Goal: Task Accomplishment & Management: Use online tool/utility

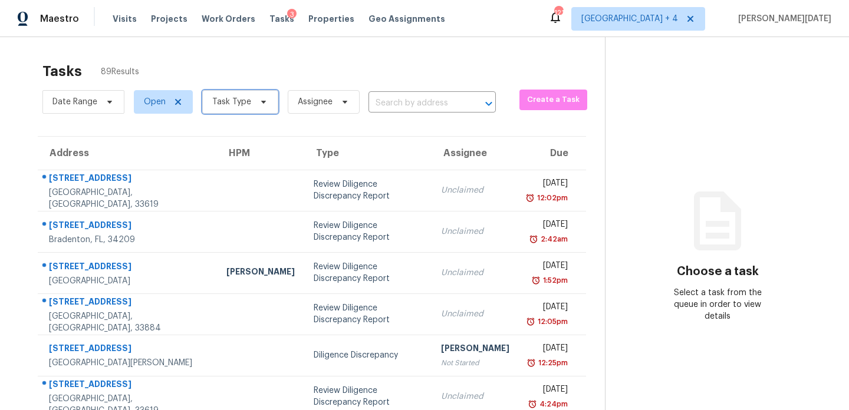
click at [233, 94] on span "Task Type" at bounding box center [240, 102] width 76 height 24
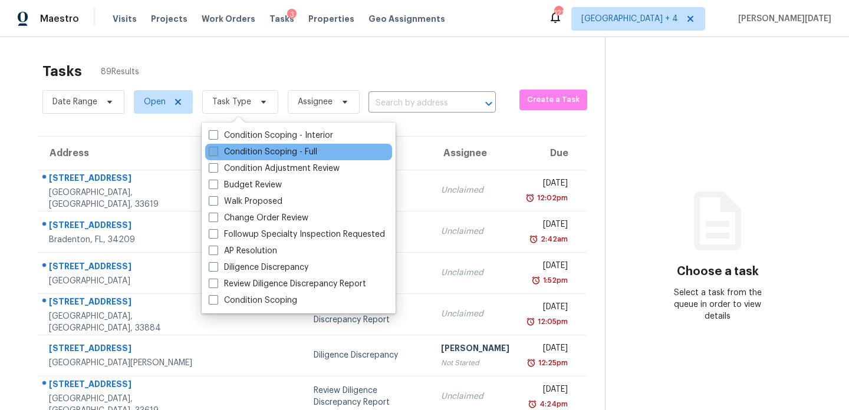
click at [226, 150] on label "Condition Scoping - Full" at bounding box center [263, 152] width 108 height 12
click at [216, 150] on input "Condition Scoping - Full" at bounding box center [213, 150] width 8 height 8
checkbox input "true"
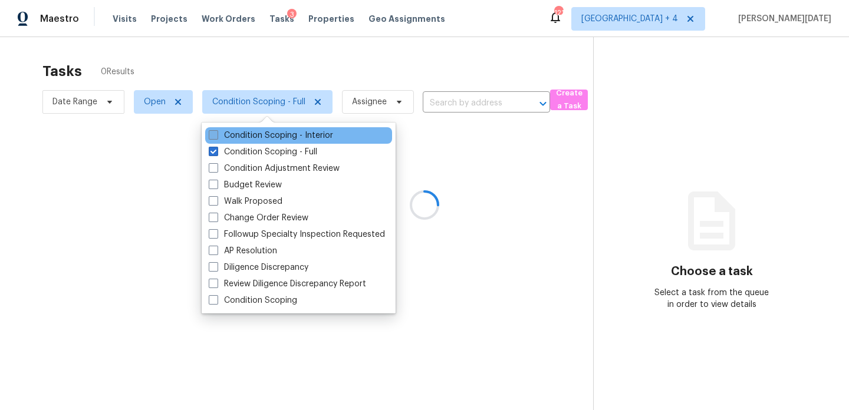
click at [341, 92] on div at bounding box center [424, 205] width 849 height 410
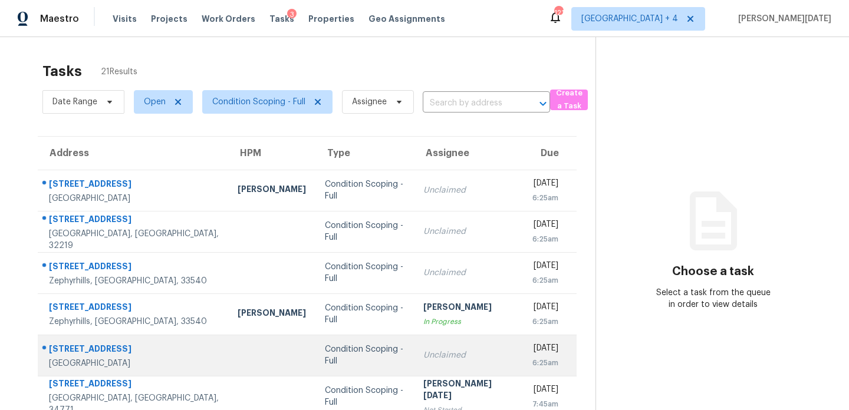
scroll to position [133, 0]
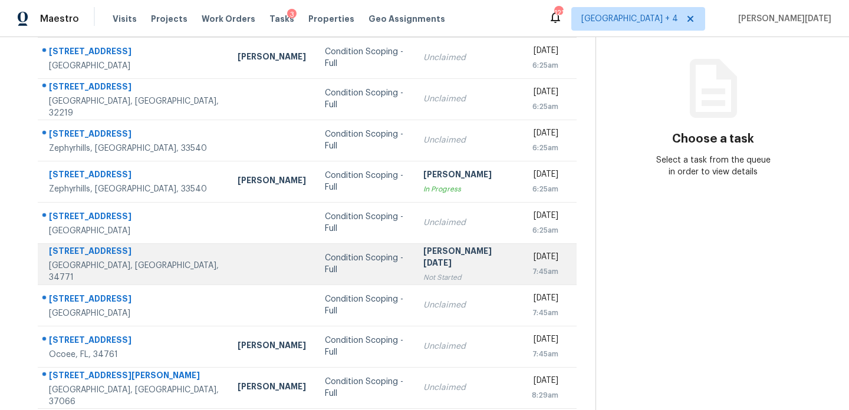
click at [423, 272] on div "Not Started" at bounding box center [468, 278] width 90 height 12
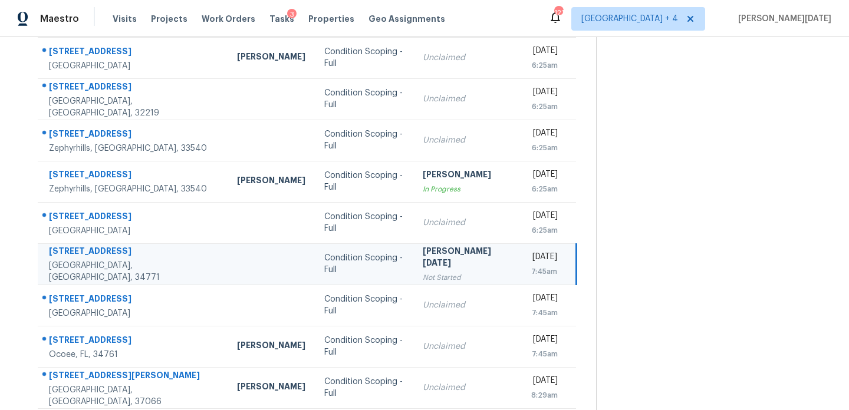
click at [423, 272] on div "Not Started" at bounding box center [468, 278] width 90 height 12
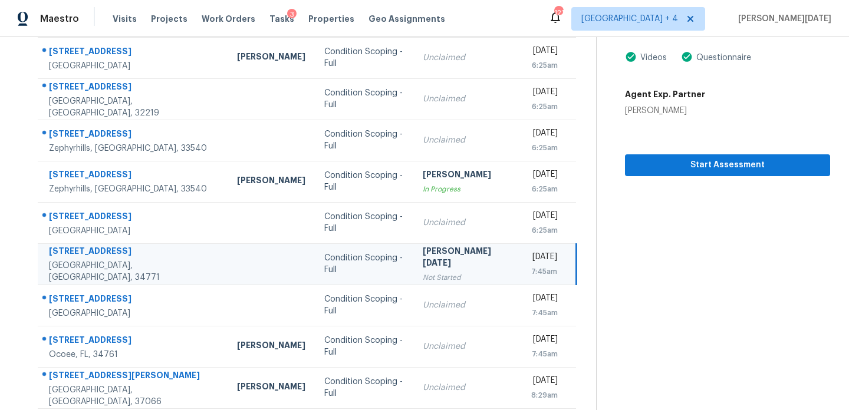
click at [423, 272] on div "Not Started" at bounding box center [468, 278] width 90 height 12
click at [684, 165] on span "Start Assessment" at bounding box center [727, 165] width 186 height 15
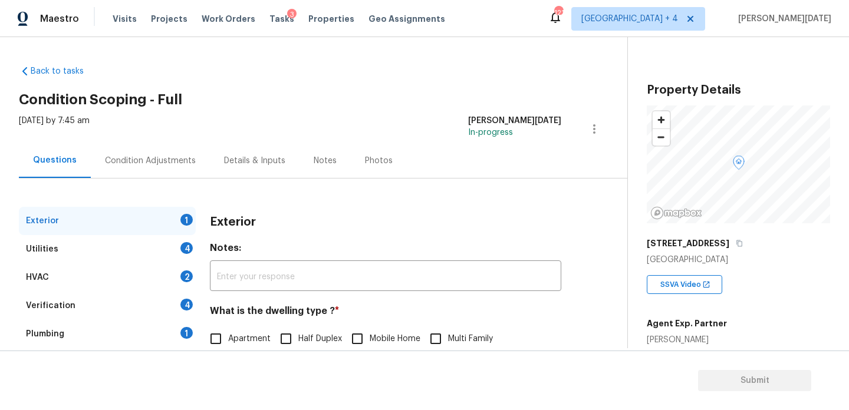
click at [170, 158] on div "Condition Adjustments" at bounding box center [150, 161] width 91 height 12
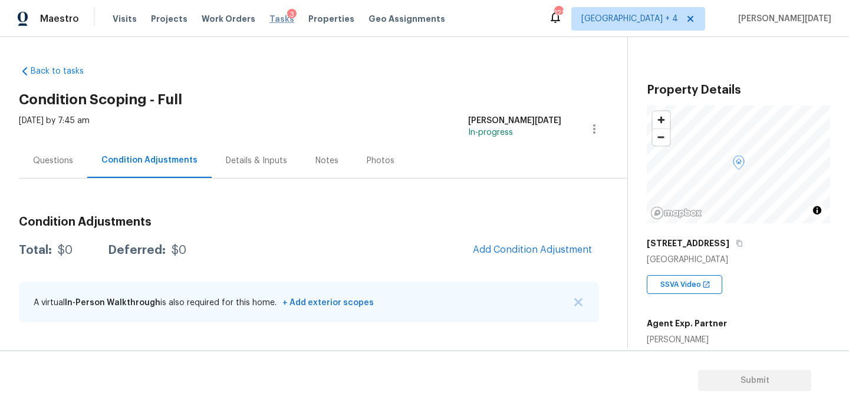
click at [269, 20] on span "Tasks" at bounding box center [281, 19] width 25 height 8
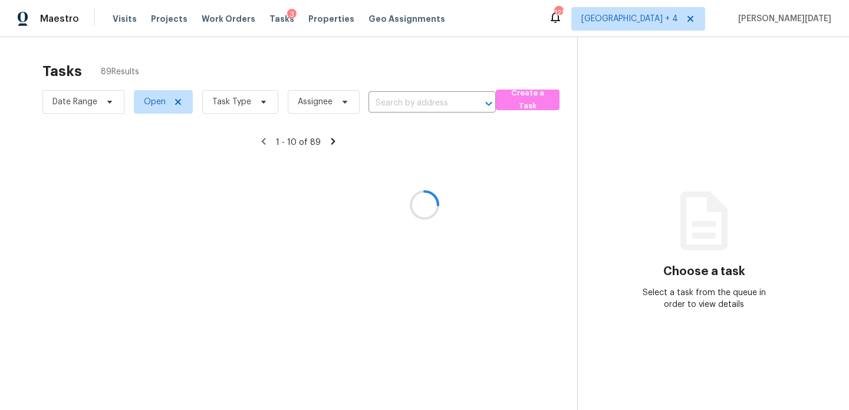
click at [247, 95] on div at bounding box center [424, 205] width 849 height 410
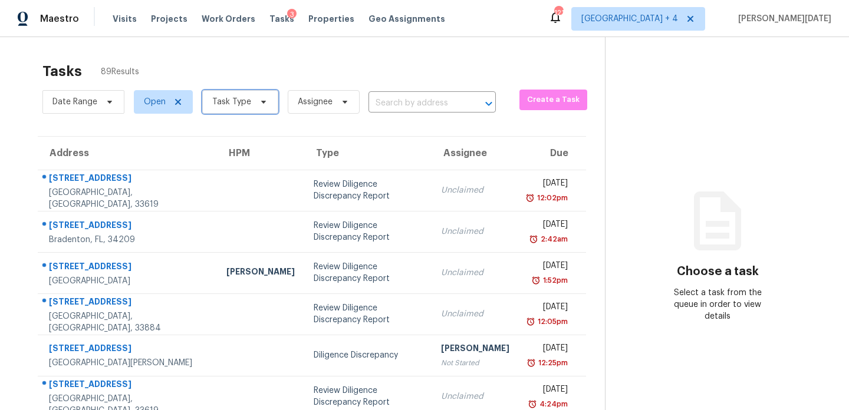
click at [247, 95] on span "Task Type" at bounding box center [240, 102] width 76 height 24
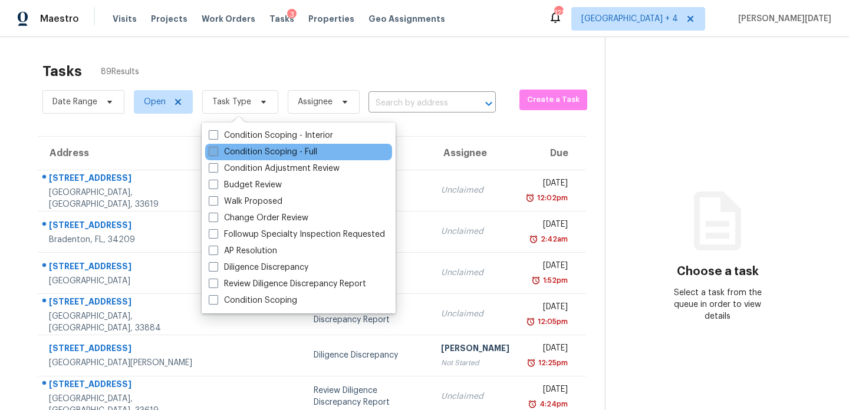
click at [259, 153] on label "Condition Scoping - Full" at bounding box center [263, 152] width 108 height 12
click at [216, 153] on input "Condition Scoping - Full" at bounding box center [213, 150] width 8 height 8
checkbox input "true"
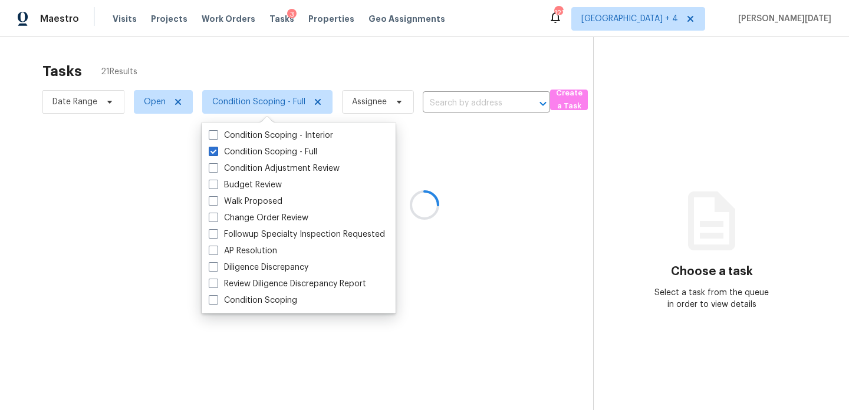
click at [339, 97] on div at bounding box center [424, 205] width 849 height 410
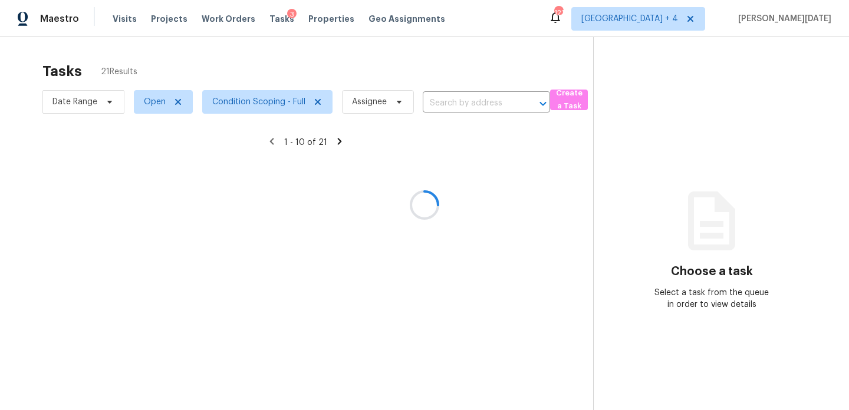
click at [394, 71] on div at bounding box center [424, 205] width 849 height 410
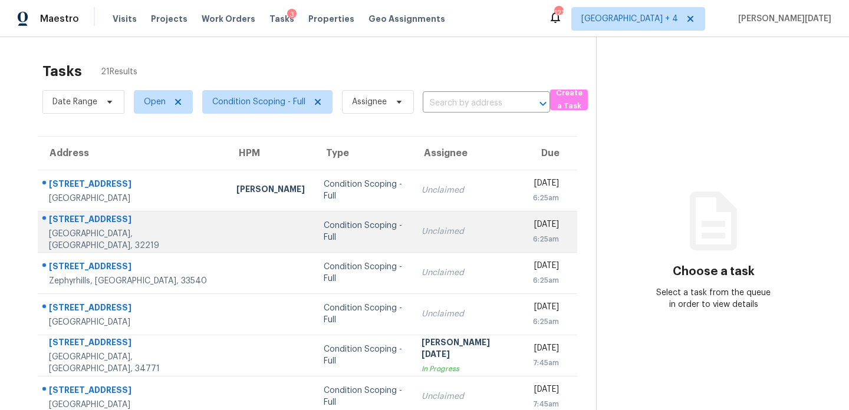
scroll to position [127, 0]
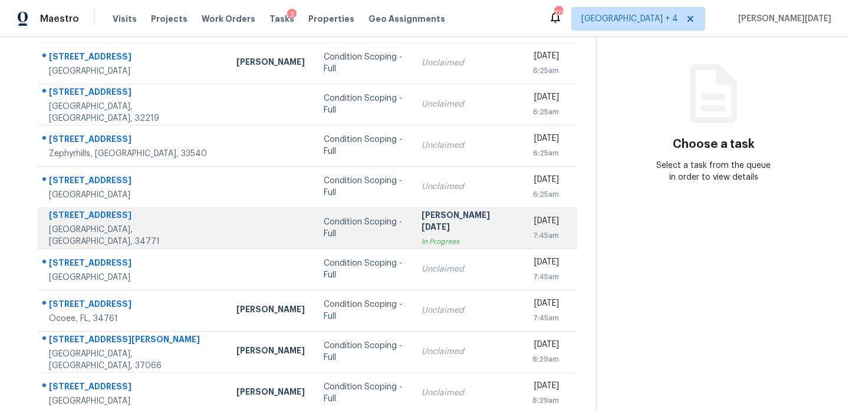
click at [441, 227] on div "[PERSON_NAME][DATE]" at bounding box center [465, 222] width 89 height 27
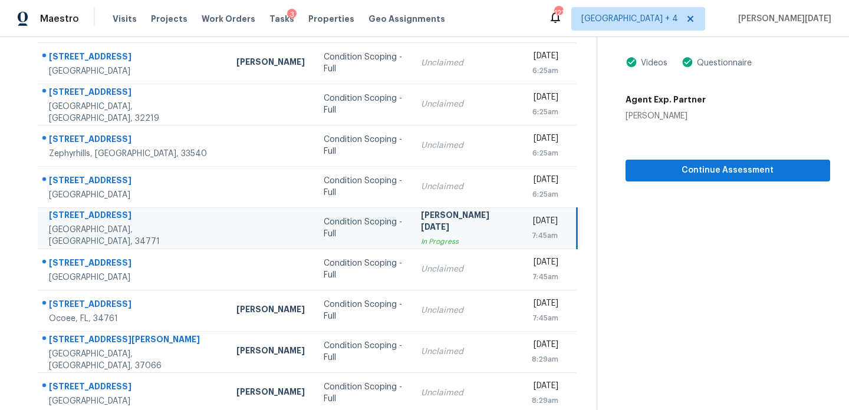
click at [634, 116] on div "Michelle Holmes" at bounding box center [665, 116] width 80 height 12
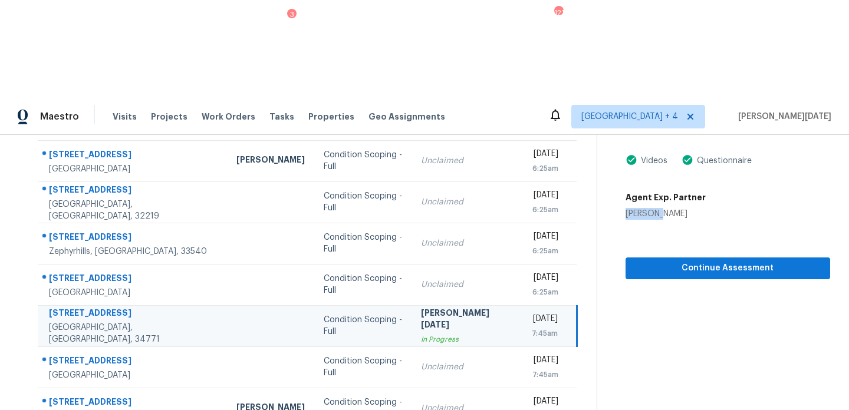
copy div "Michelle Holmes"
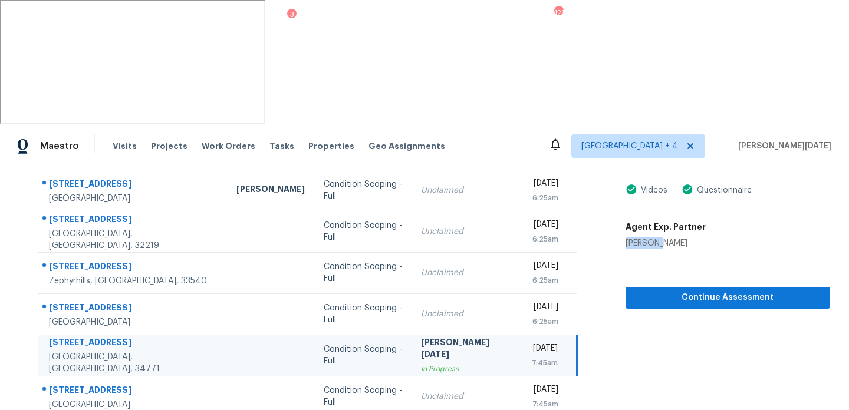
click at [455, 335] on td "Prabhu Raja In Progress" at bounding box center [465, 355] width 108 height 41
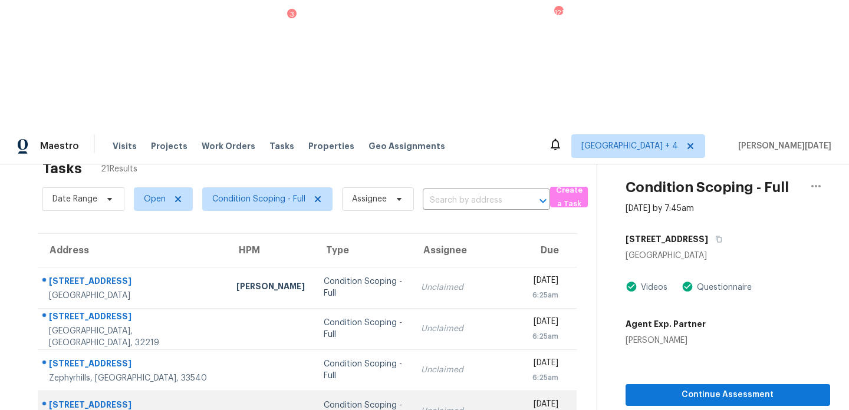
scroll to position [17, 0]
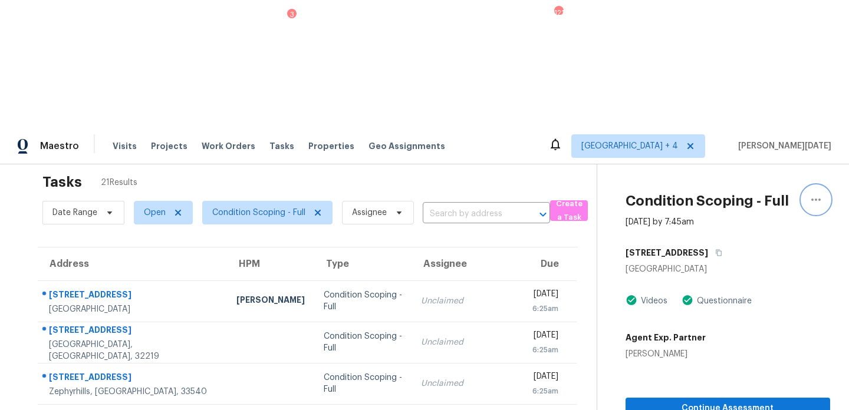
click at [819, 193] on icon "button" at bounding box center [816, 200] width 14 height 14
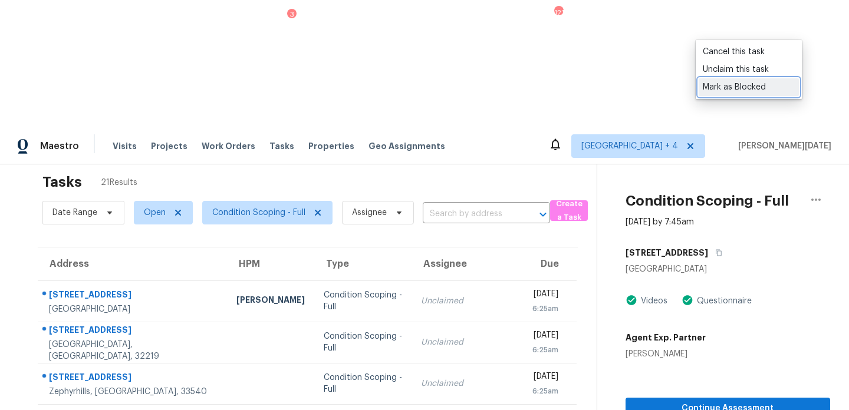
click at [762, 81] on link "Mark as Blocked" at bounding box center [749, 87] width 100 height 18
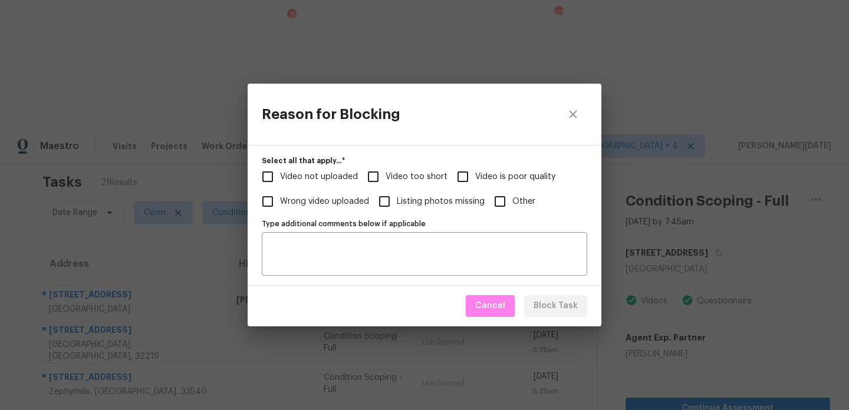
click at [389, 177] on span "Video too short" at bounding box center [417, 177] width 62 height 12
click at [386, 177] on input "Video too short" at bounding box center [373, 176] width 25 height 25
checkbox input "true"
click at [480, 179] on span "Video is poor quality" at bounding box center [515, 177] width 80 height 12
click at [475, 179] on input "Video is poor quality" at bounding box center [462, 176] width 25 height 25
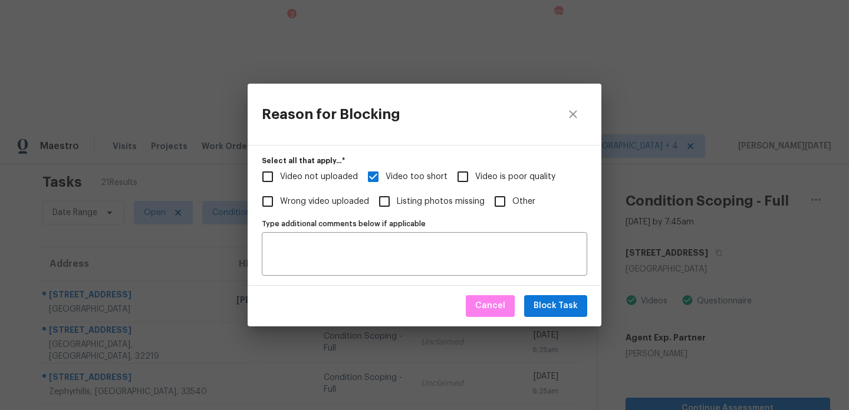
checkbox input "true"
click at [407, 177] on span "Video too short" at bounding box center [417, 177] width 62 height 12
click at [386, 177] on input "Video too short" at bounding box center [373, 176] width 25 height 25
checkbox input "false"
click at [361, 250] on textarea "Type additional comments below if applicable" at bounding box center [424, 254] width 311 height 25
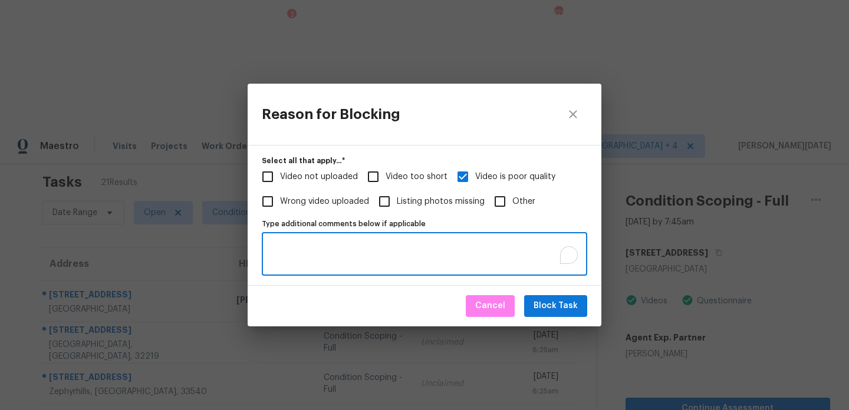
paste textarea "https://opendoor.slack.com/archives/C013EES7VQB/p1757411915772549 Virtual Full …"
type textarea "https://opendoor.slack.com/archives/C013EES7VQB/p1757411915772549 Virtual Full …"
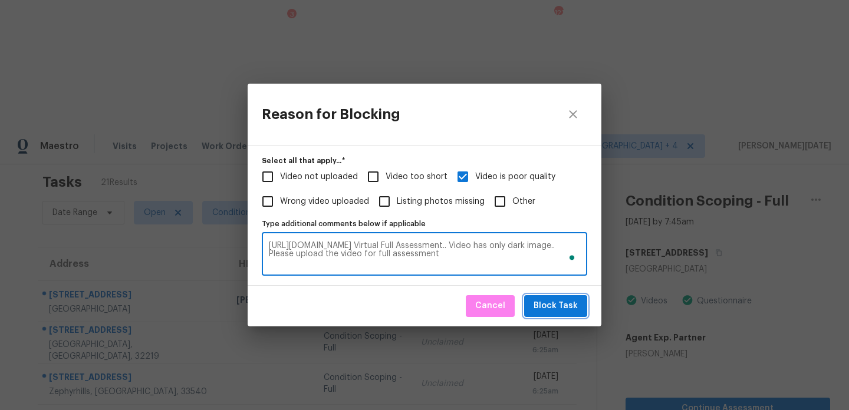
click at [553, 310] on span "Block Task" at bounding box center [555, 306] width 44 height 15
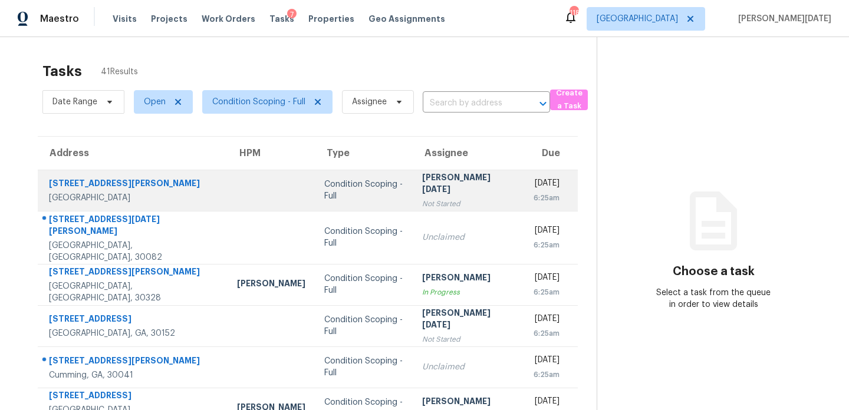
click at [377, 186] on td "Condition Scoping - Full" at bounding box center [363, 190] width 97 height 41
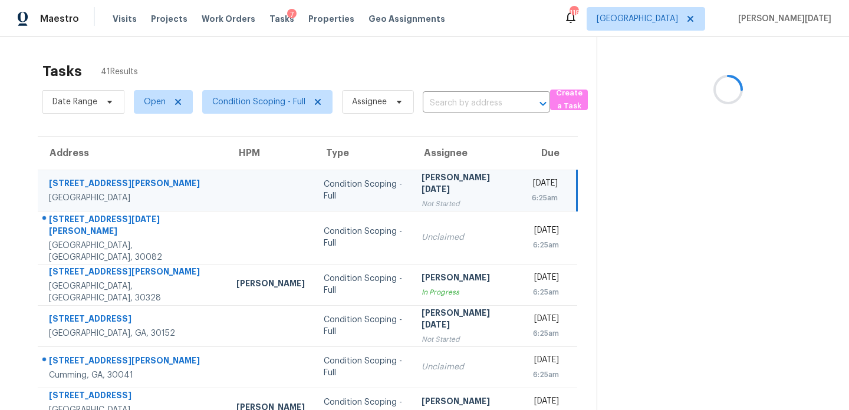
click at [377, 186] on td "Condition Scoping - Full" at bounding box center [362, 190] width 97 height 41
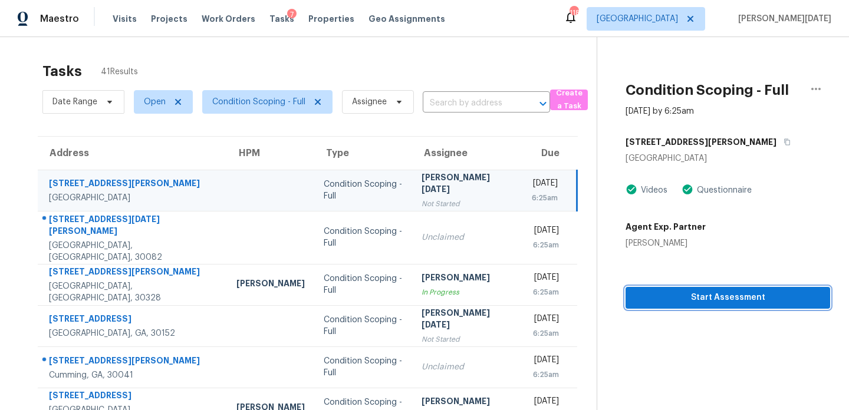
click at [719, 305] on button "Start Assessment" at bounding box center [727, 298] width 205 height 22
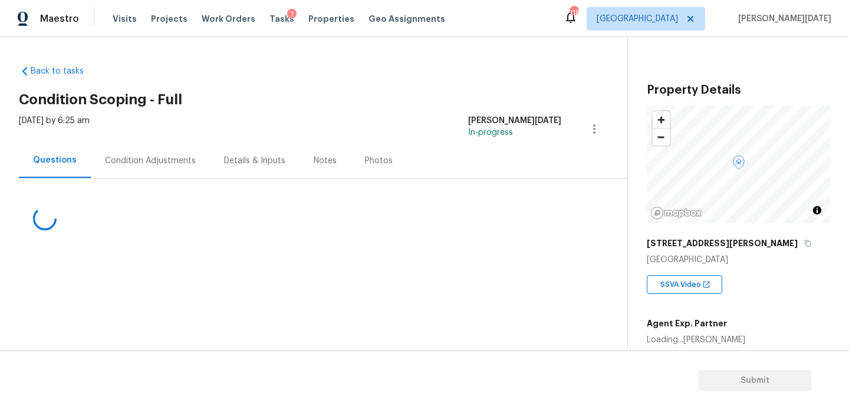
click at [143, 158] on div "Condition Adjustments" at bounding box center [150, 161] width 91 height 12
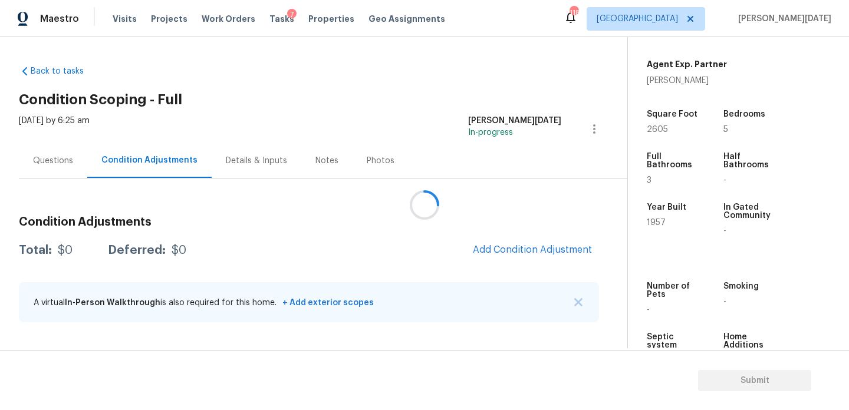
scroll to position [261, 0]
click at [657, 130] on span "2605" at bounding box center [657, 128] width 21 height 8
copy span "2605"
click at [515, 249] on span "Add Condition Adjustment" at bounding box center [532, 250] width 119 height 11
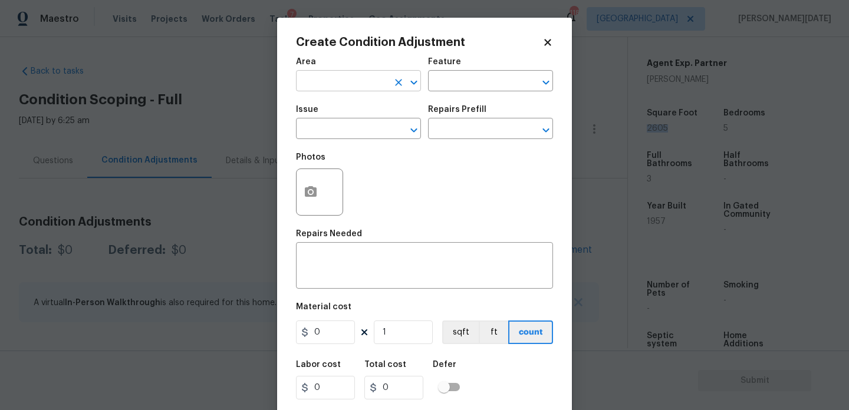
click at [315, 84] on input "text" at bounding box center [342, 82] width 92 height 18
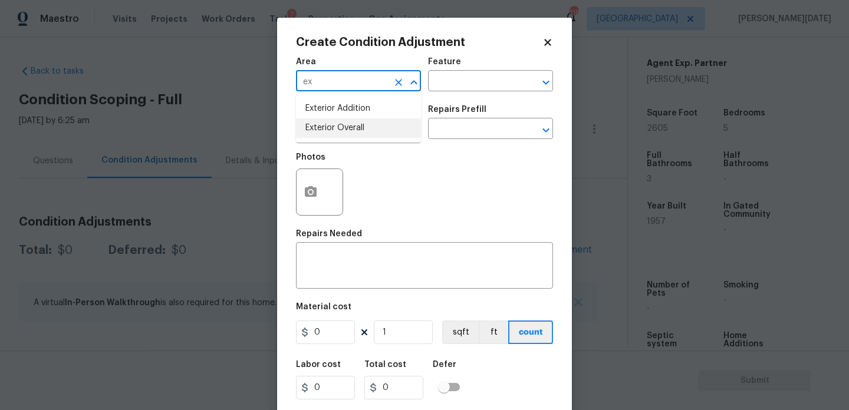
click at [327, 130] on li "Exterior Overall" at bounding box center [358, 127] width 125 height 19
type input "Exterior Overall"
click at [327, 130] on input "text" at bounding box center [342, 130] width 92 height 18
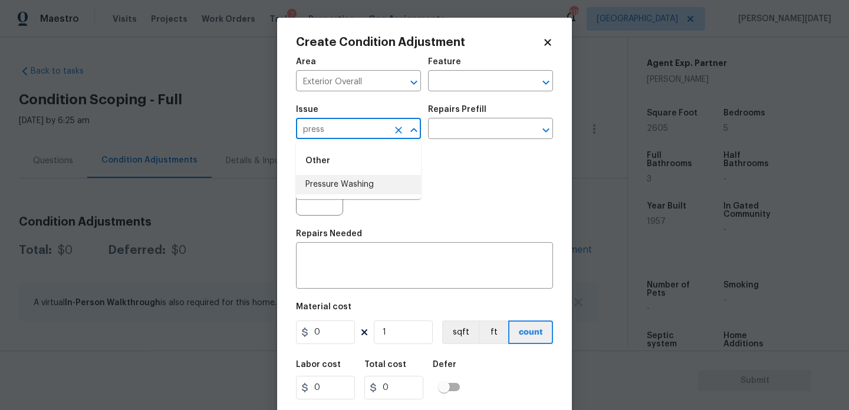
click at [346, 187] on li "Pressure Washing" at bounding box center [358, 184] width 125 height 19
type input "Pressure Washing"
click at [466, 136] on input "text" at bounding box center [474, 130] width 92 height 18
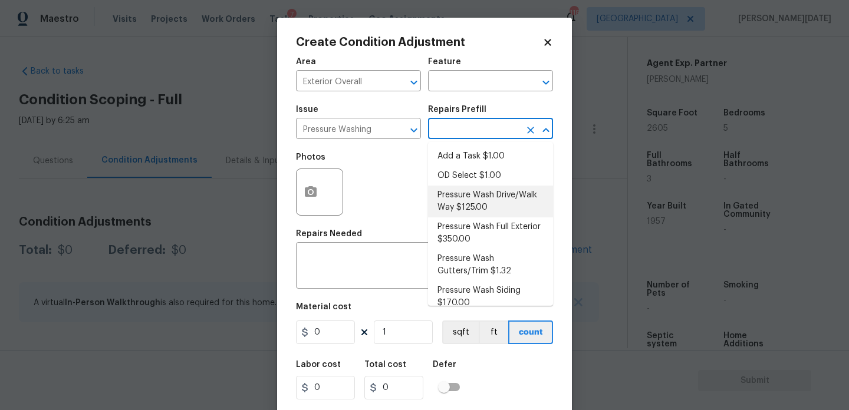
click at [490, 201] on li "Pressure Wash Drive/Walk Way $125.00" at bounding box center [490, 202] width 125 height 32
type input "Siding"
type textarea "Pressure wash the driveways/walkways as directed by the PM. Ensure that all deb…"
type input "125"
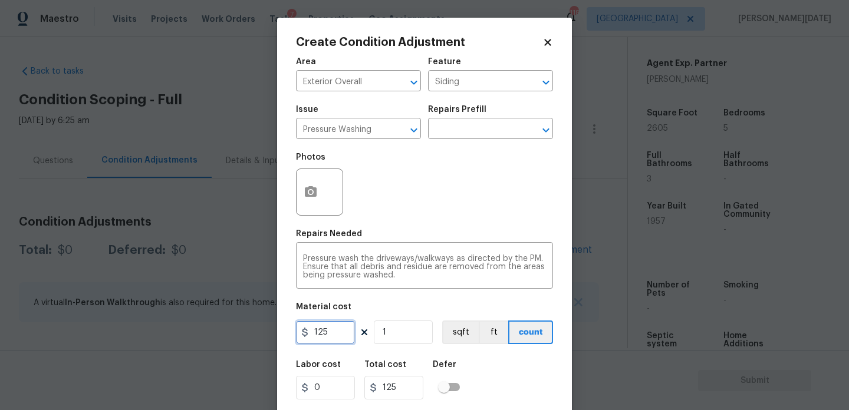
drag, startPoint x: 319, startPoint y: 328, endPoint x: 256, endPoint y: 328, distance: 63.7
click at [256, 328] on div "Create Condition Adjustment Area Exterior Overall ​ Feature Siding ​ Issue Pres…" at bounding box center [424, 205] width 849 height 410
type input "200"
click at [431, 192] on div "Photos" at bounding box center [424, 184] width 257 height 77
type input "200"
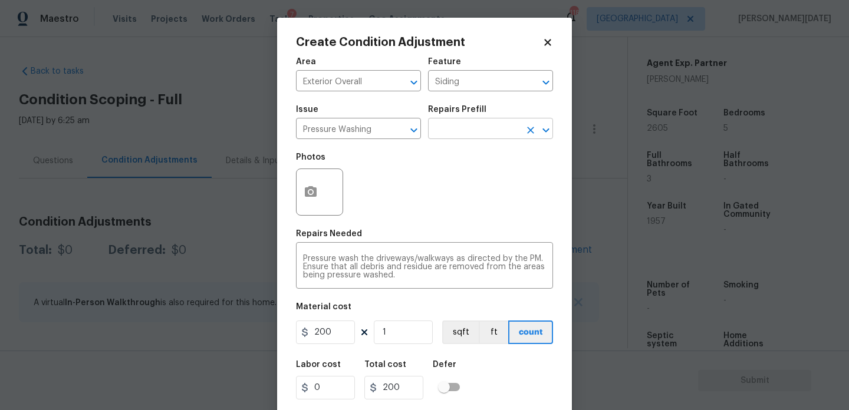
click at [487, 137] on input "text" at bounding box center [474, 130] width 92 height 18
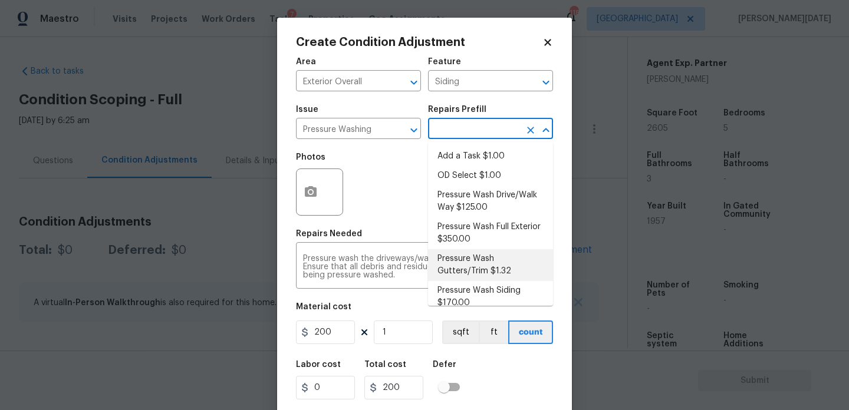
click at [475, 249] on li "Pressure Wash Gutters/Trim $1.32" at bounding box center [490, 265] width 125 height 32
type textarea "Protect areas as needed for pressure washing. Pressure wash the gutters and tri…"
type input "1.32"
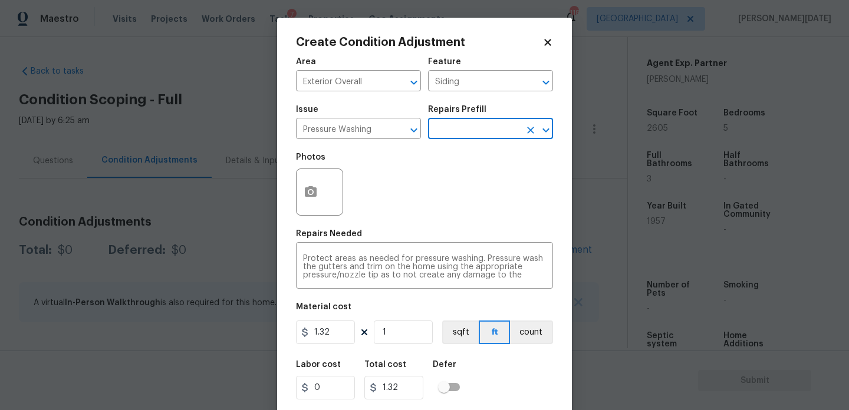
click at [484, 137] on input "text" at bounding box center [474, 130] width 92 height 18
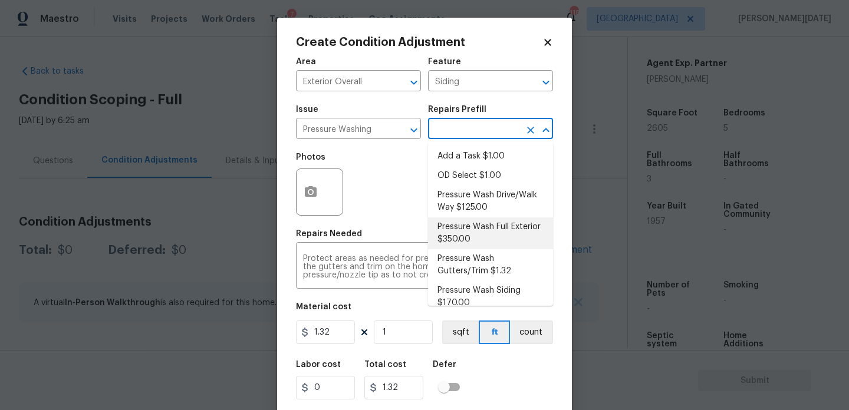
click at [476, 225] on li "Pressure Wash Full Exterior $350.00" at bounding box center [490, 234] width 125 height 32
type textarea "Pressure wash the House, Flatwork, Deck and Garage interior."
type input "350"
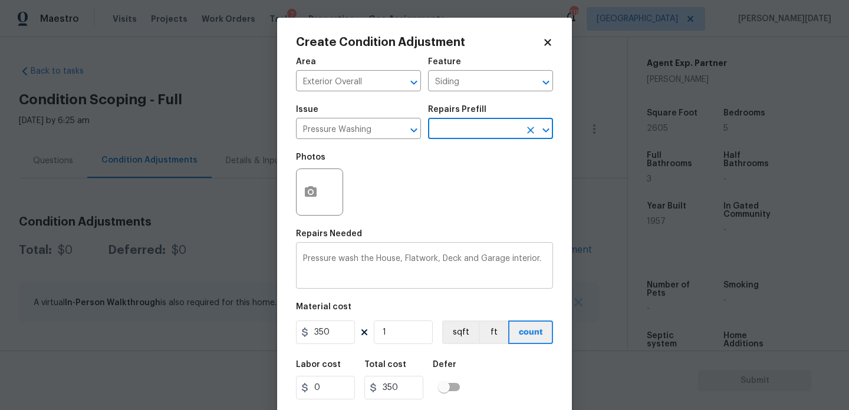
scroll to position [30, 0]
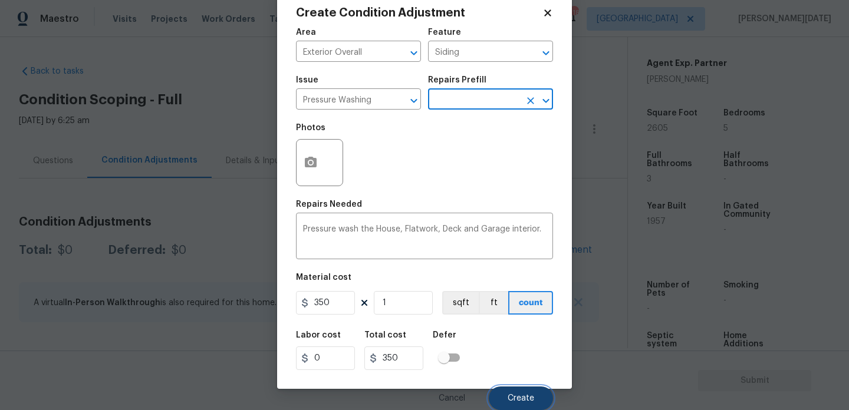
click at [502, 395] on button "Create" at bounding box center [521, 399] width 64 height 24
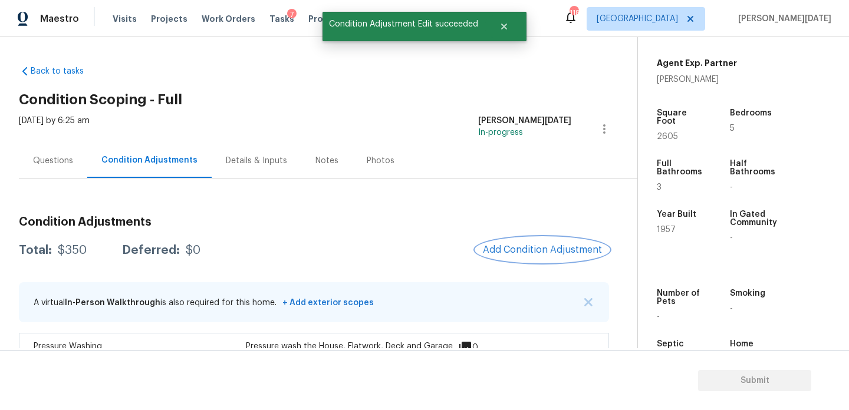
scroll to position [39, 0]
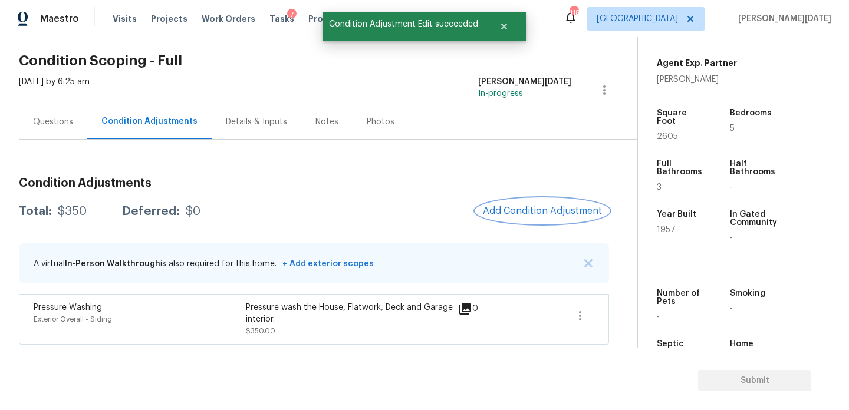
click at [510, 210] on span "Add Condition Adjustment" at bounding box center [542, 211] width 119 height 11
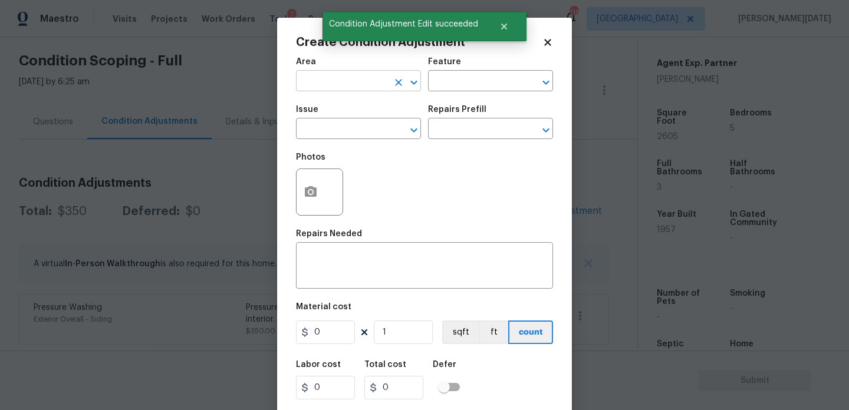
click at [307, 73] on input "text" at bounding box center [342, 82] width 92 height 18
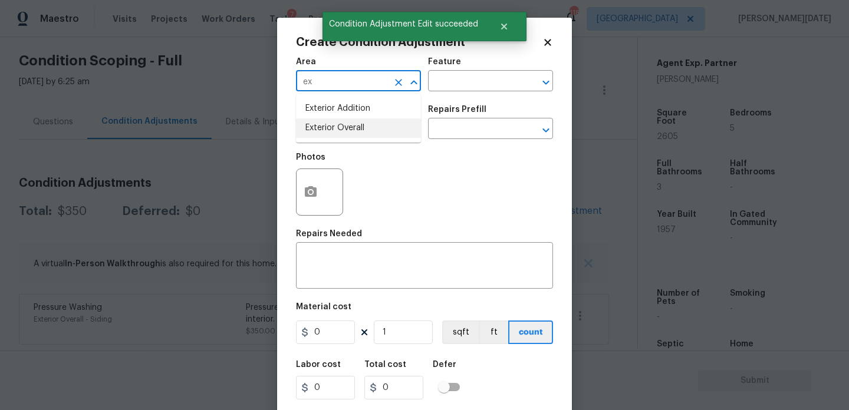
click at [331, 126] on li "Exterior Overall" at bounding box center [358, 127] width 125 height 19
type input "Exterior Overall"
click at [331, 126] on input "text" at bounding box center [342, 130] width 92 height 18
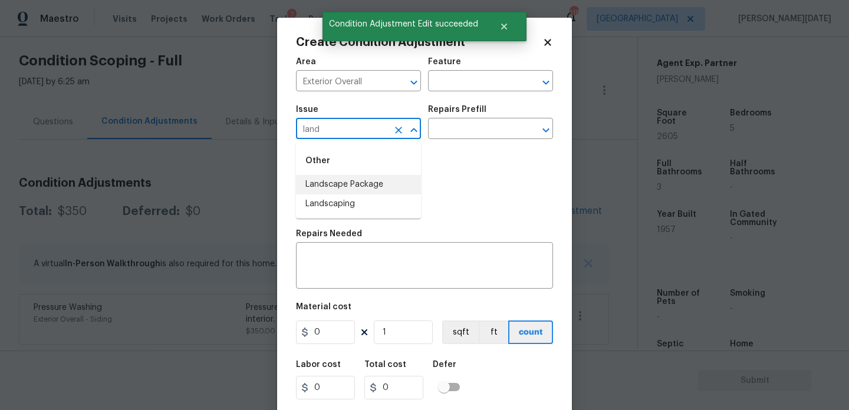
click at [345, 183] on li "Landscape Package" at bounding box center [358, 184] width 125 height 19
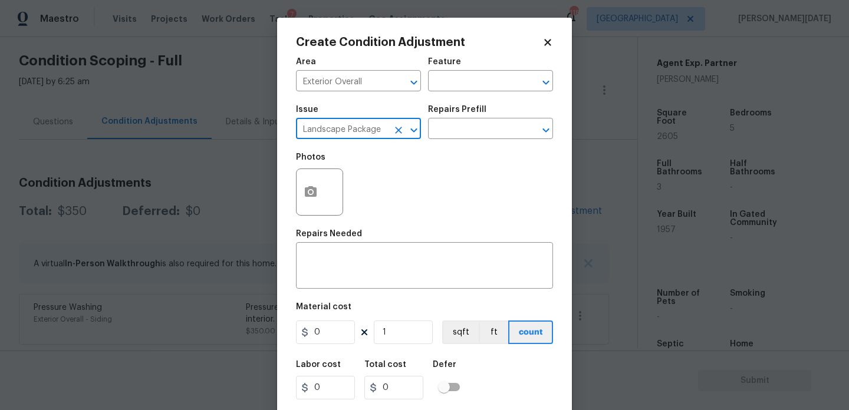
type input "Landscape Package"
click at [441, 143] on div "Issue Landscape Package ​ Repairs Prefill ​" at bounding box center [424, 122] width 257 height 48
click at [461, 131] on input "text" at bounding box center [474, 130] width 92 height 18
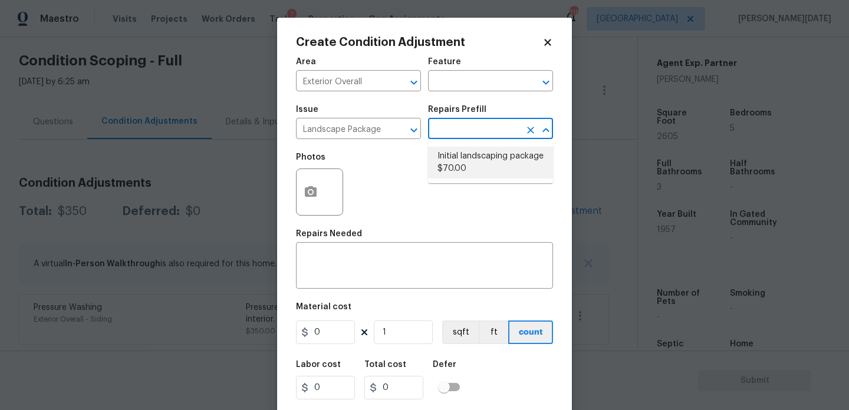
click at [468, 168] on li "Initial landscaping package $70.00" at bounding box center [490, 163] width 125 height 32
type input "Home Readiness Packages"
type textarea "Mowing of grass up to 6" in height. Mow, edge along driveways & sidewalks, trim…"
type input "70"
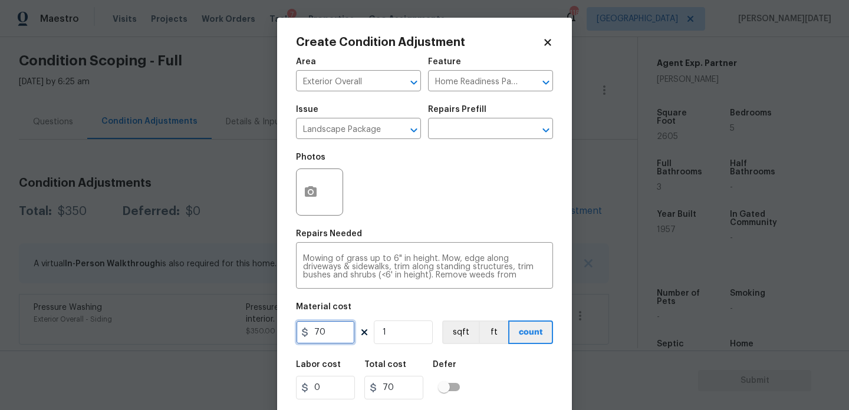
drag, startPoint x: 336, startPoint y: 326, endPoint x: 273, endPoint y: 326, distance: 63.1
click at [273, 326] on div "Create Condition Adjustment Area Exterior Overall ​ Feature Home Readiness Pack…" at bounding box center [424, 205] width 849 height 410
type input "300"
click at [308, 198] on icon "button" at bounding box center [311, 192] width 14 height 14
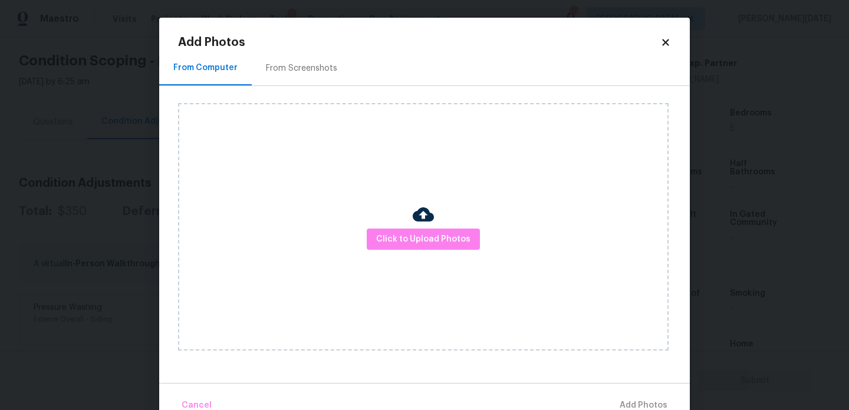
click at [303, 60] on div "From Screenshots" at bounding box center [302, 68] width 100 height 35
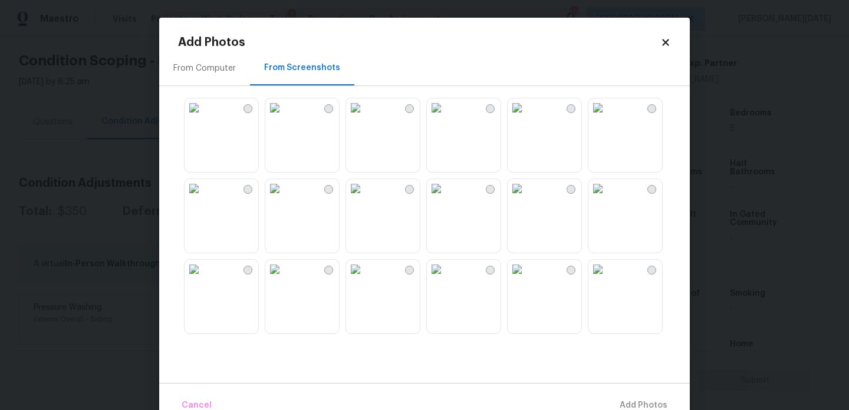
click at [284, 117] on img at bounding box center [274, 107] width 19 height 19
click at [365, 279] on img at bounding box center [355, 269] width 19 height 19
click at [284, 279] on img at bounding box center [274, 269] width 19 height 19
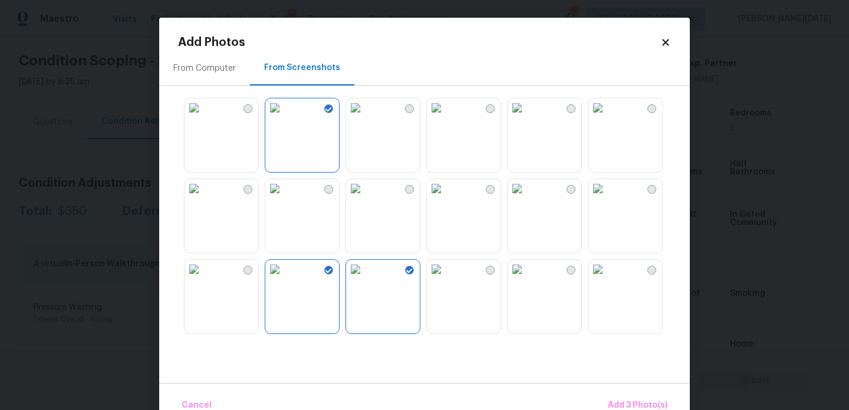
click at [203, 102] on img at bounding box center [194, 107] width 19 height 19
click at [640, 397] on button "Add 4 Photo(s)" at bounding box center [637, 405] width 70 height 25
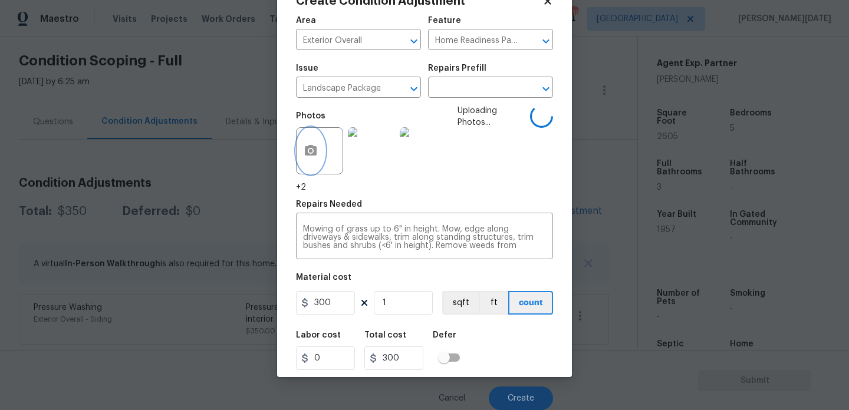
scroll to position [30, 0]
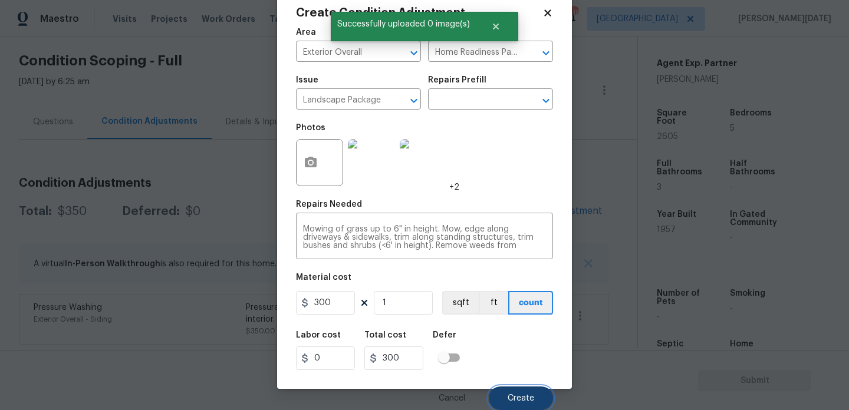
click at [513, 398] on span "Create" at bounding box center [521, 398] width 27 height 9
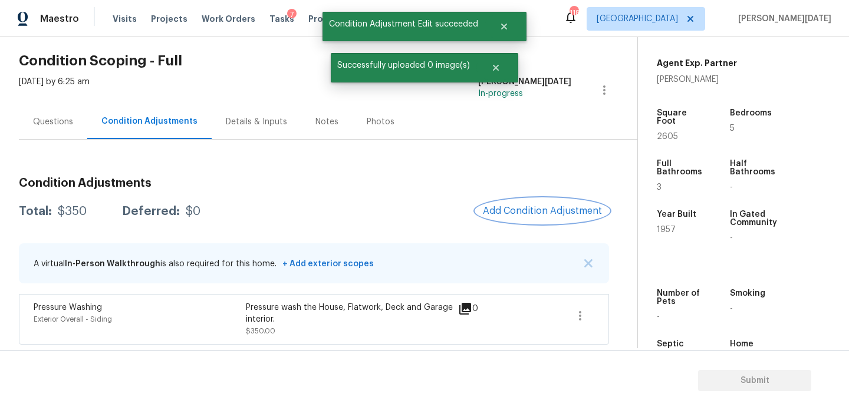
scroll to position [0, 0]
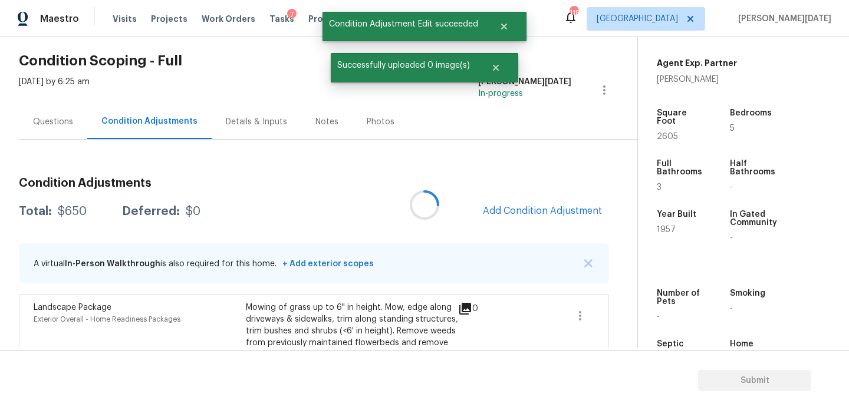
click at [536, 215] on div at bounding box center [424, 205] width 849 height 410
click at [536, 215] on span "Add Condition Adjustment" at bounding box center [542, 211] width 119 height 11
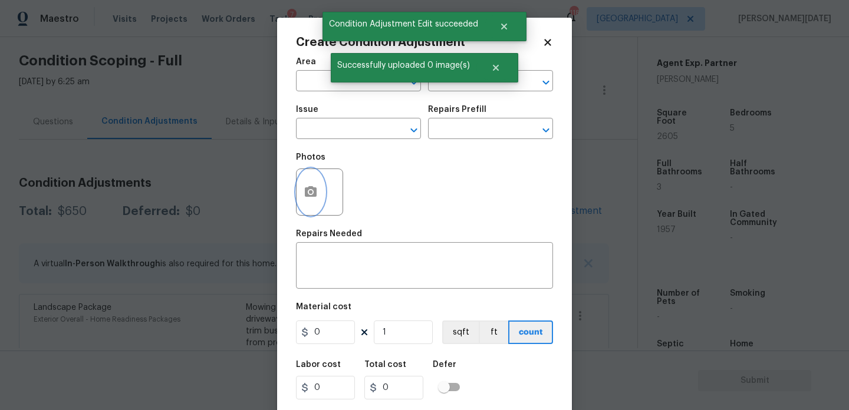
click at [309, 193] on circle "button" at bounding box center [311, 192] width 4 height 4
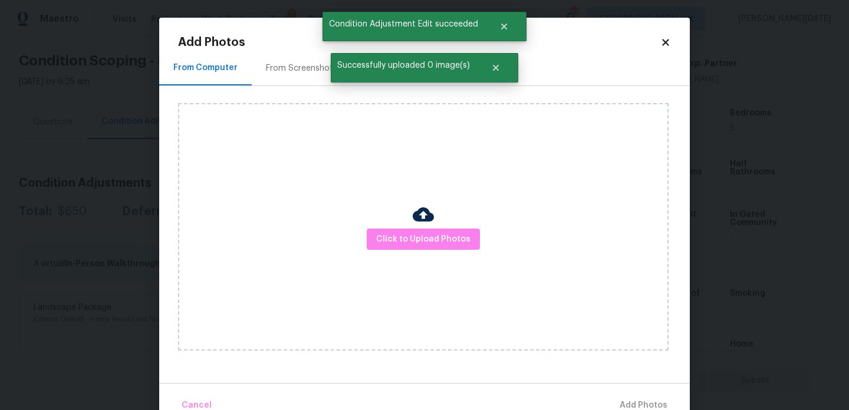
click at [306, 78] on div "From Screenshots" at bounding box center [302, 68] width 100 height 35
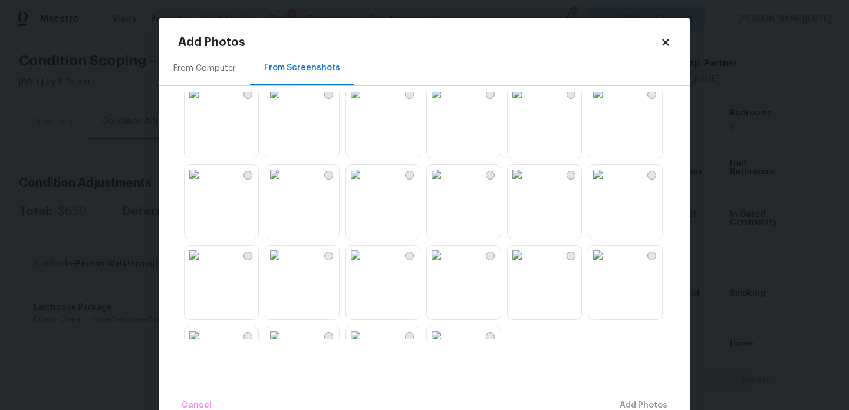
scroll to position [1126, 0]
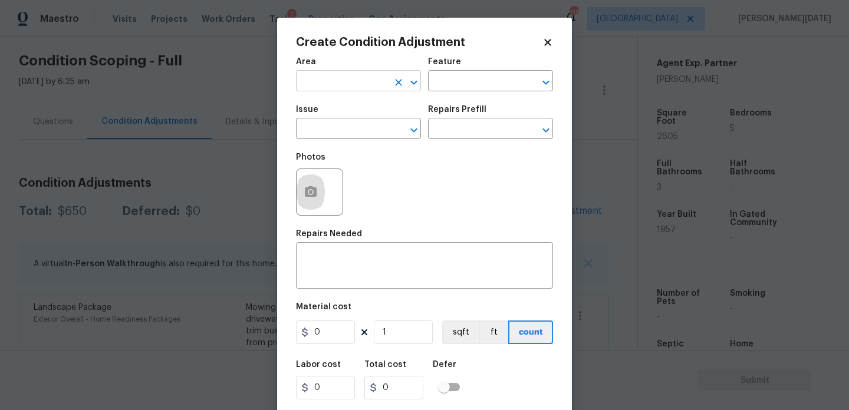
click at [315, 91] on input "text" at bounding box center [342, 82] width 92 height 18
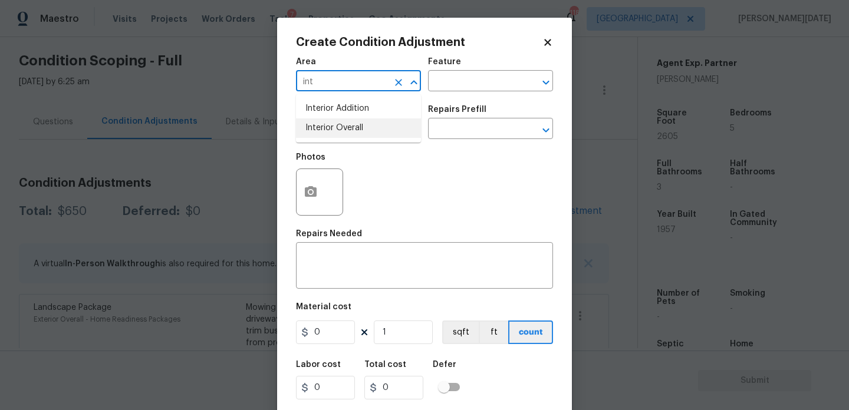
click at [328, 137] on li "Interior Overall" at bounding box center [358, 127] width 125 height 19
type input "Interior Overall"
click at [328, 137] on input "text" at bounding box center [342, 130] width 92 height 18
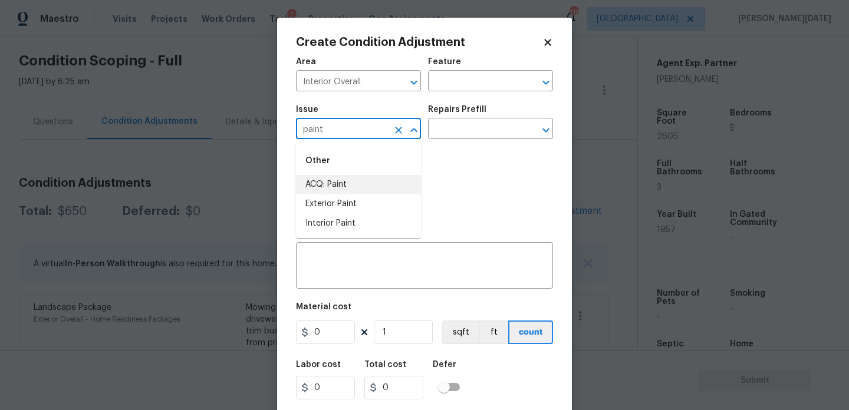
click at [323, 187] on li "ACQ: Paint" at bounding box center [358, 184] width 125 height 19
type input "ACQ: Paint"
click at [458, 130] on input "text" at bounding box center [474, 130] width 92 height 18
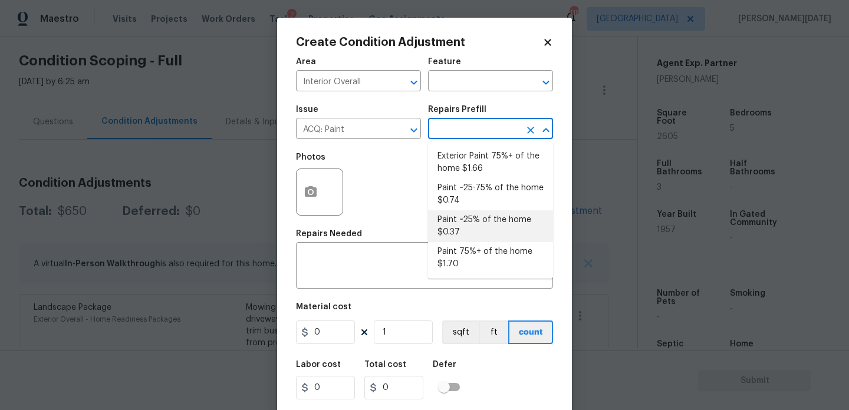
click at [467, 220] on li "Paint ~25% of the home $0.37" at bounding box center [490, 226] width 125 height 32
type input "Acquisition"
type textarea "Acquisition Scope: ~25% of the home needs interior paint"
type input "0.37"
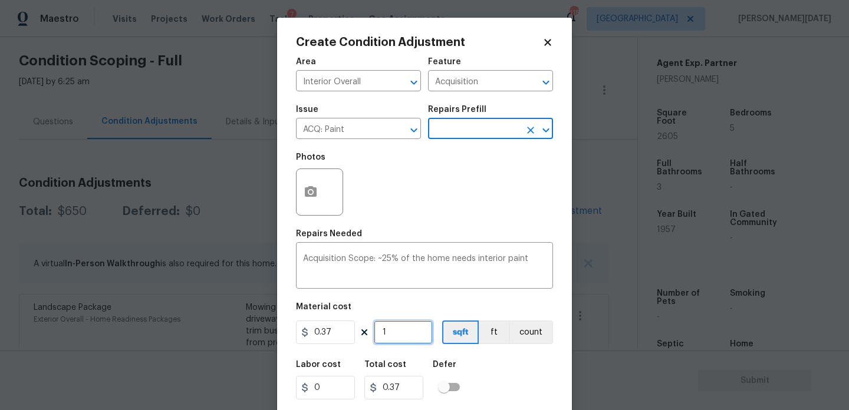
click at [417, 328] on input "1" at bounding box center [403, 333] width 59 height 24
type input "0"
paste input "2605"
type input "2605"
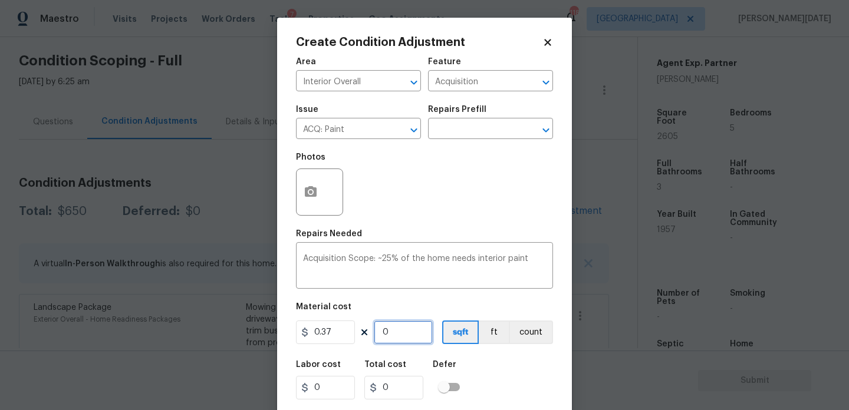
type input "963.85"
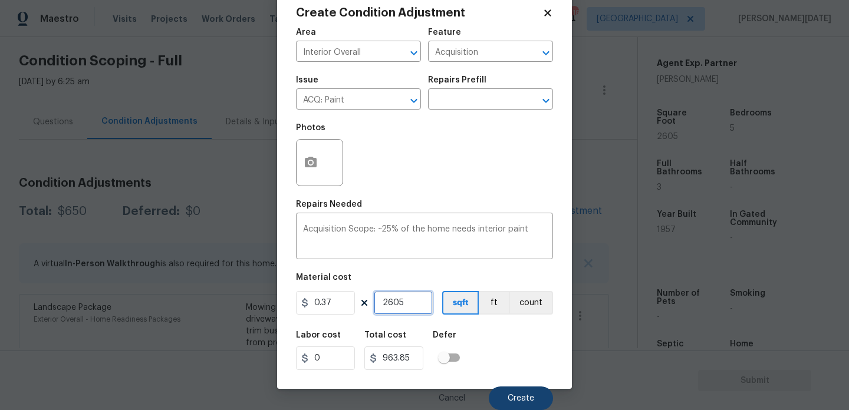
type input "2605"
click at [552, 400] on button "Create" at bounding box center [521, 399] width 64 height 24
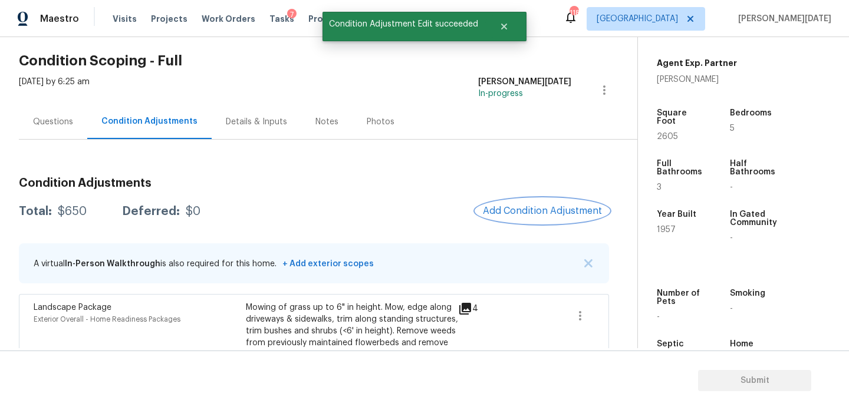
scroll to position [0, 0]
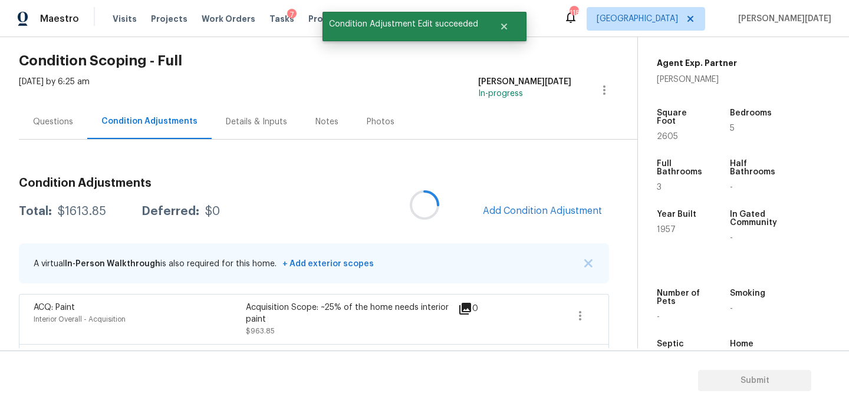
click at [519, 209] on div at bounding box center [424, 205] width 849 height 410
click at [519, 209] on span "Add Condition Adjustment" at bounding box center [542, 211] width 119 height 11
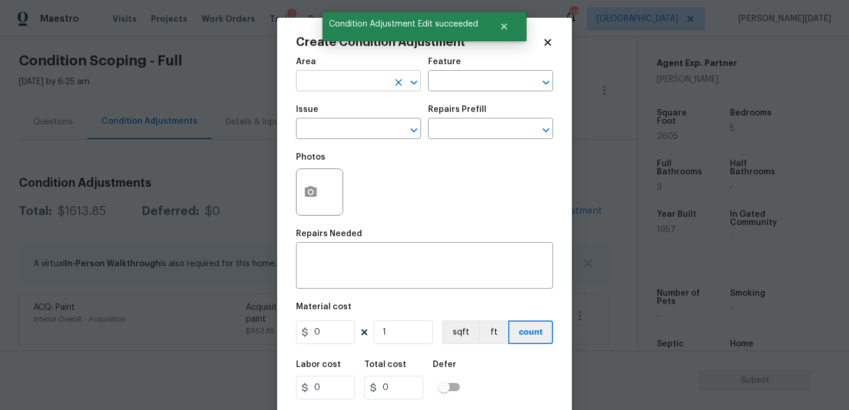
click at [308, 80] on input "text" at bounding box center [342, 82] width 92 height 18
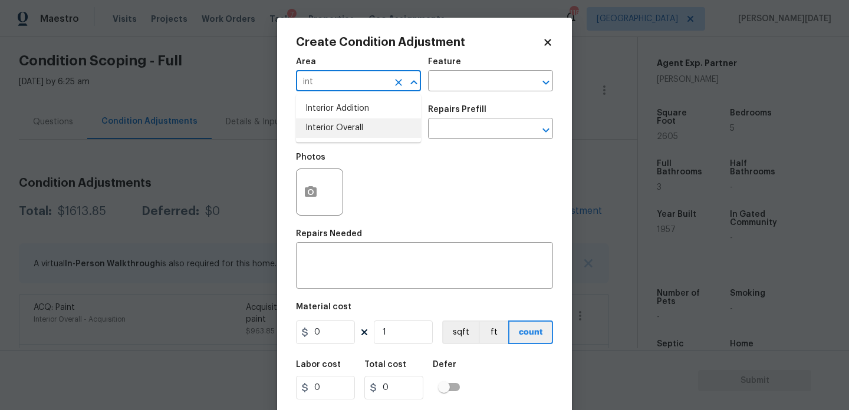
click at [339, 127] on li "Interior Overall" at bounding box center [358, 127] width 125 height 19
type input "Interior Overall"
click at [339, 127] on input "text" at bounding box center [342, 130] width 92 height 18
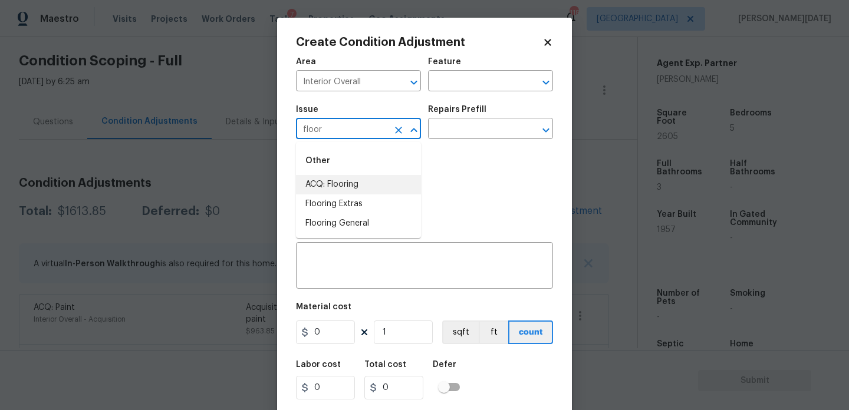
click at [355, 194] on li "ACQ: Flooring" at bounding box center [358, 184] width 125 height 19
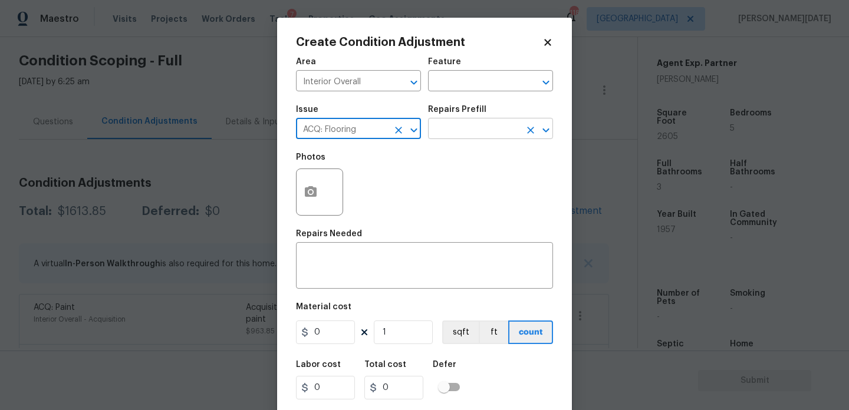
type input "ACQ: Flooring"
click at [454, 129] on input "text" at bounding box center [474, 130] width 92 height 18
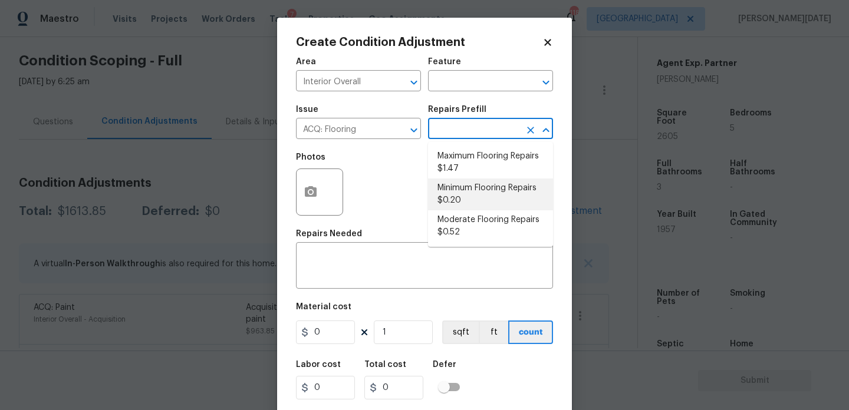
click at [463, 197] on li "Minimum Flooring Repairs $0.20" at bounding box center [490, 195] width 125 height 32
type input "Acquisition"
type textarea "Acquisition Scope: Minimum flooring repairs"
type input "0.2"
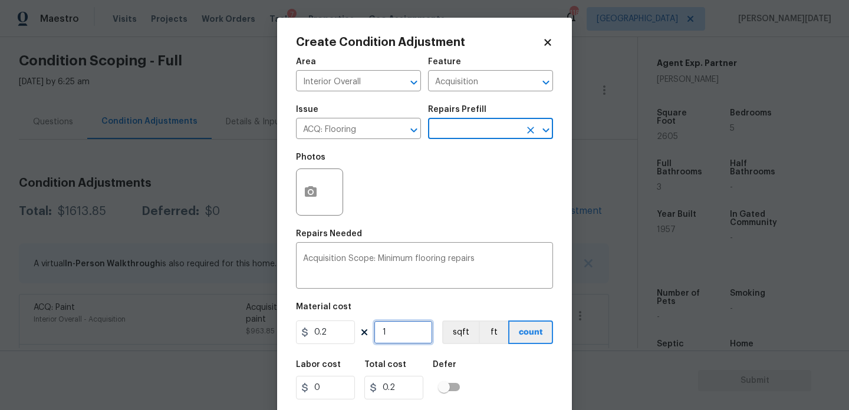
click at [403, 337] on input "1" at bounding box center [403, 333] width 59 height 24
type input "0"
paste input "2605"
type input "2605"
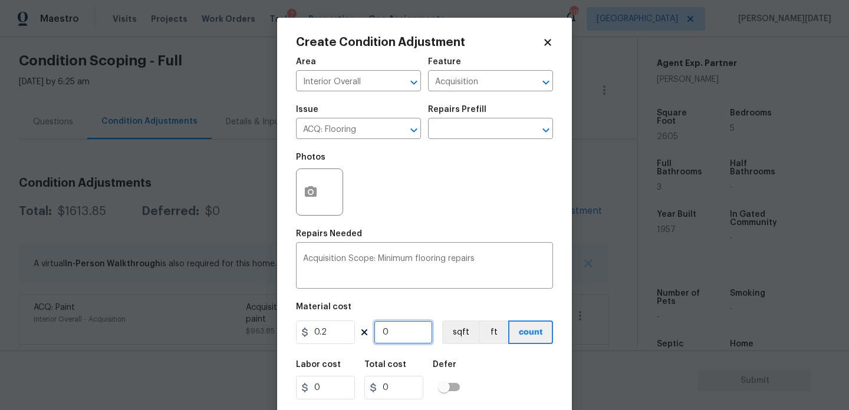
type input "521"
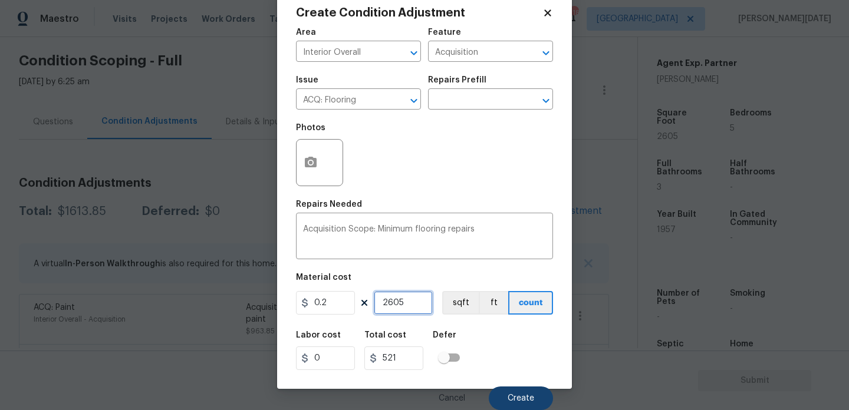
type input "2605"
click at [504, 396] on button "Create" at bounding box center [521, 399] width 64 height 24
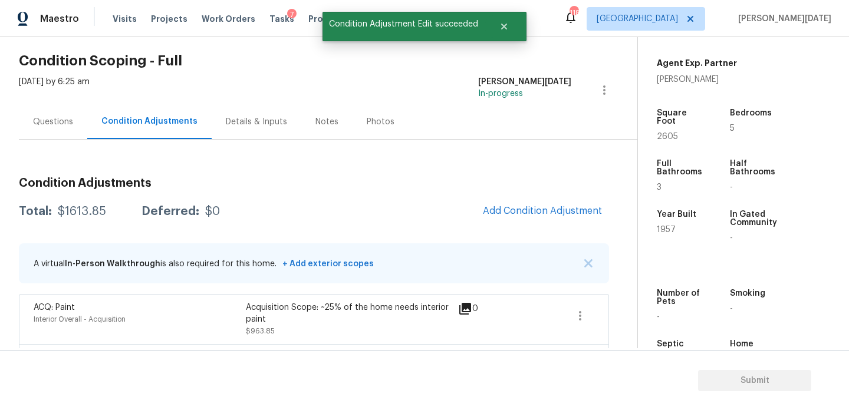
scroll to position [0, 0]
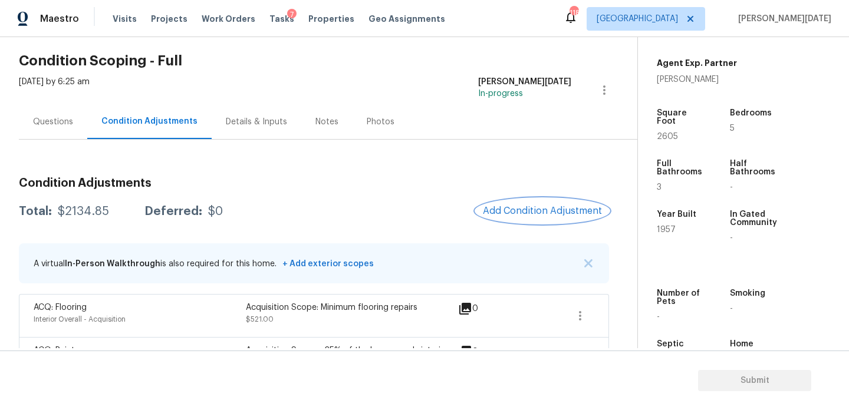
click at [532, 221] on button "Add Condition Adjustment" at bounding box center [542, 211] width 133 height 25
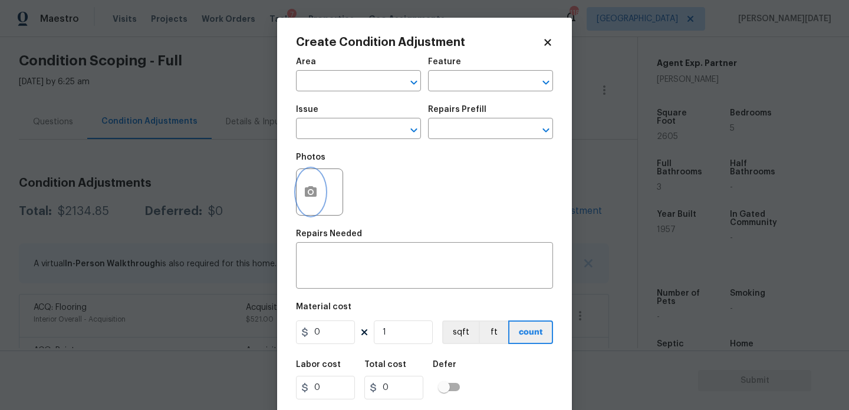
click at [319, 200] on button "button" at bounding box center [311, 192] width 28 height 46
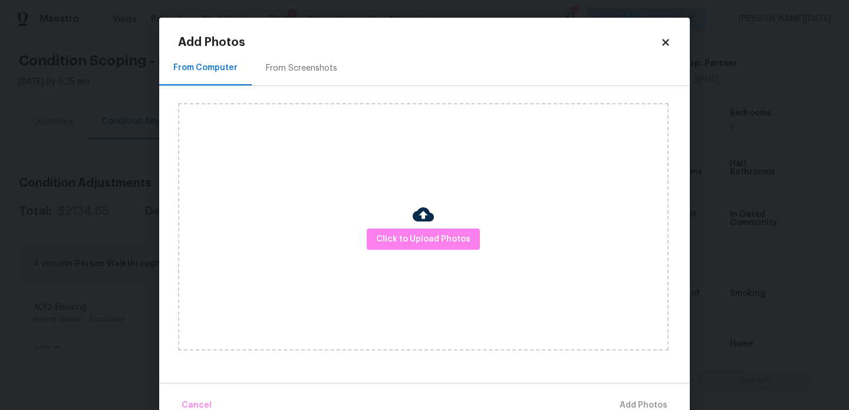
click at [376, 228] on div "Click to Upload Photos" at bounding box center [423, 227] width 490 height 248
click at [383, 243] on span "Click to Upload Photos" at bounding box center [423, 239] width 94 height 15
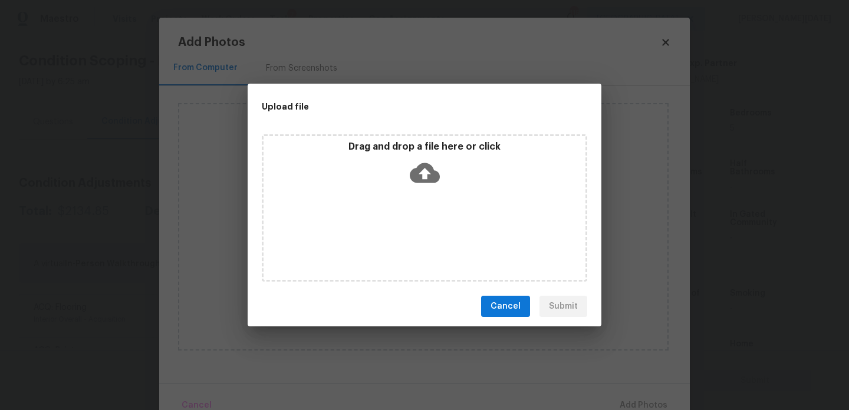
click at [383, 243] on div "Drag and drop a file here or click" at bounding box center [424, 207] width 325 height 147
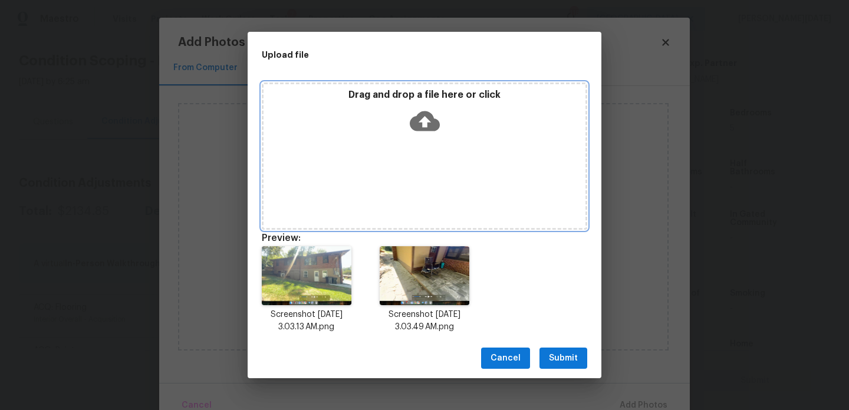
click at [391, 120] on div "Drag and drop a file here or click" at bounding box center [424, 114] width 322 height 51
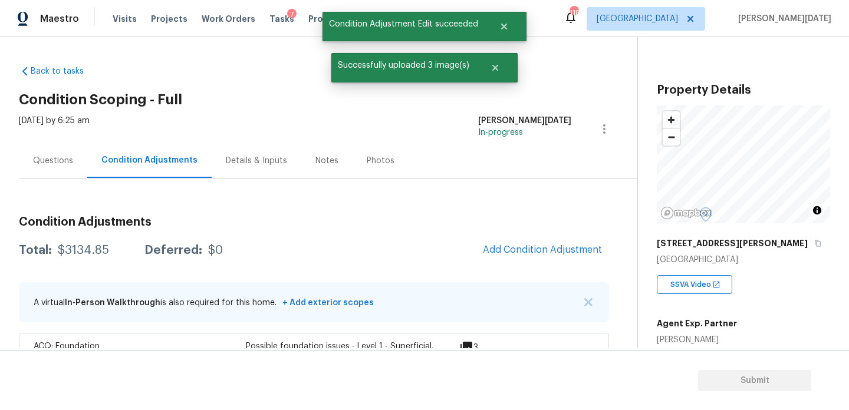
scroll to position [261, 0]
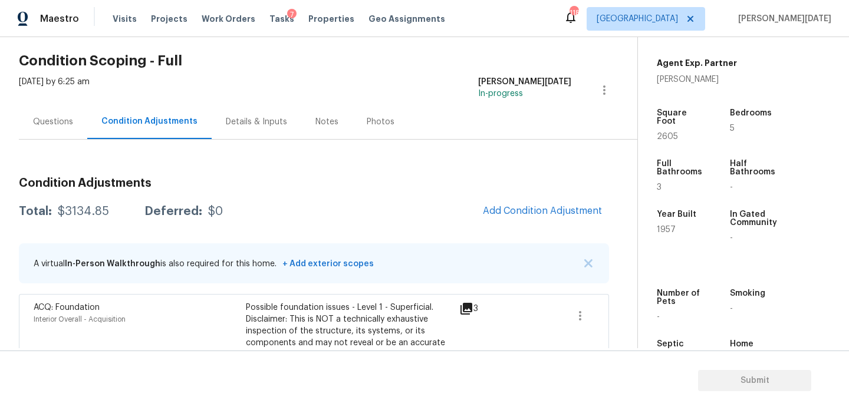
click at [88, 123] on div "Condition Adjustments" at bounding box center [149, 121] width 124 height 35
click at [61, 124] on div "Questions" at bounding box center [53, 122] width 40 height 12
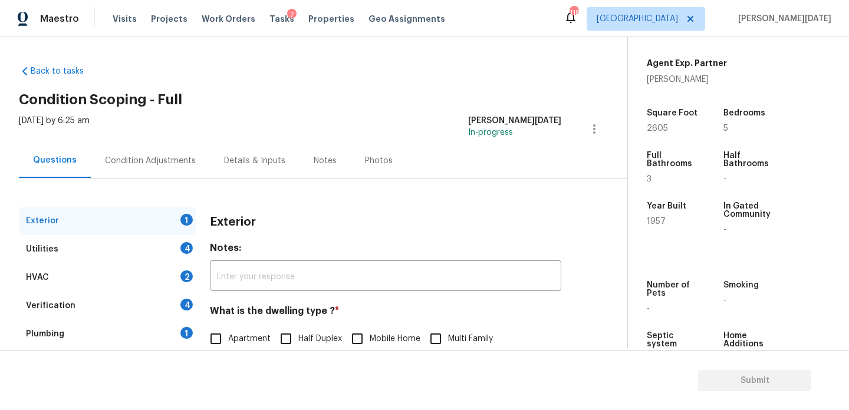
scroll to position [157, 0]
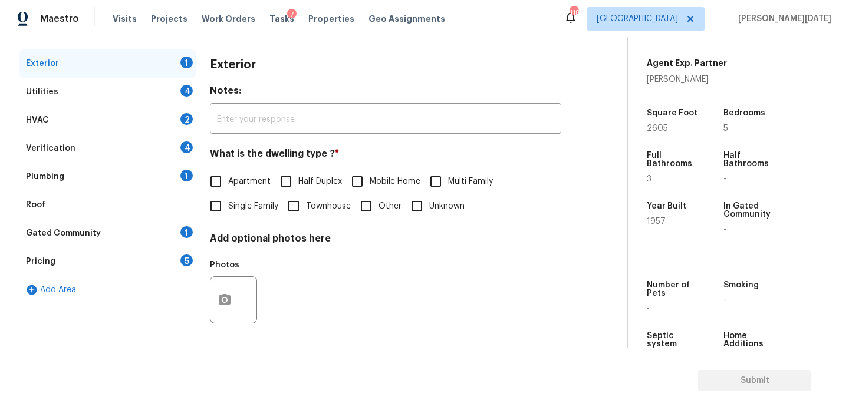
click at [184, 259] on div "5" at bounding box center [186, 261] width 12 height 12
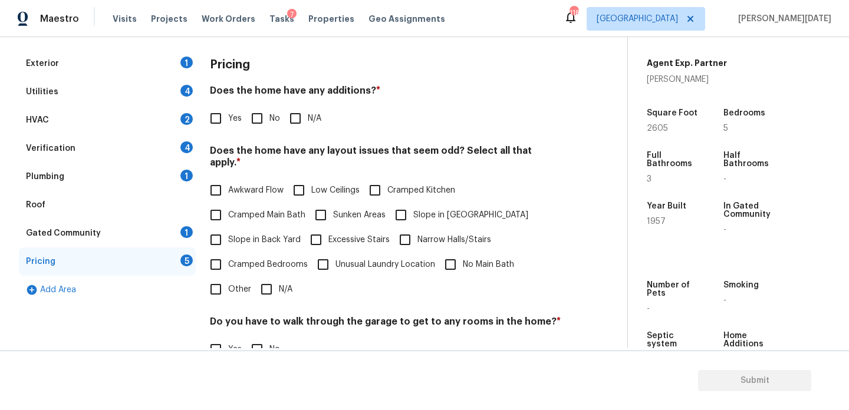
click at [249, 234] on span "Slope in Back Yard" at bounding box center [264, 240] width 73 height 12
click at [228, 228] on input "Slope in Back Yard" at bounding box center [215, 240] width 25 height 25
checkbox input "true"
click at [407, 210] on input "Slope in Front Yard" at bounding box center [400, 215] width 25 height 25
checkbox input "true"
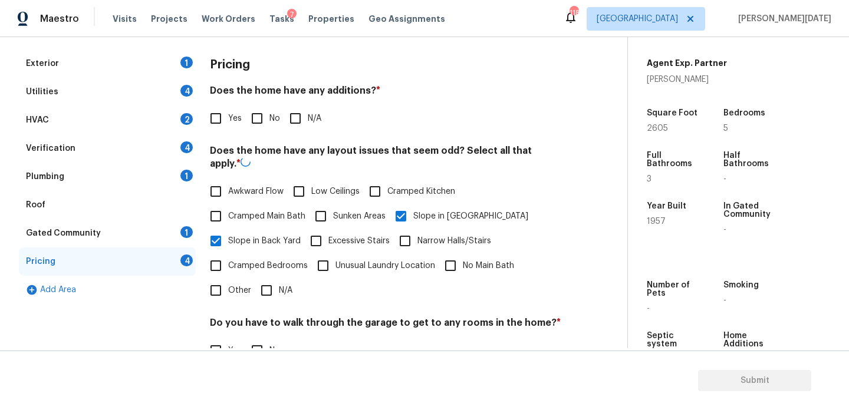
click at [271, 107] on label "No" at bounding box center [262, 118] width 35 height 25
click at [269, 107] on input "No" at bounding box center [257, 118] width 25 height 25
checkbox input "true"
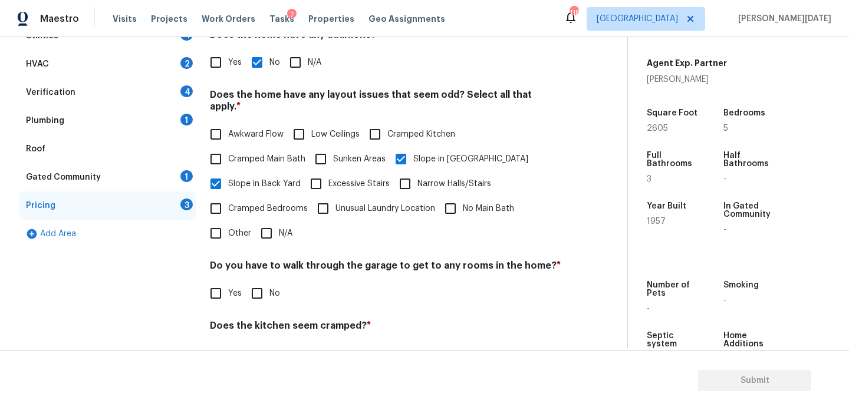
scroll to position [219, 0]
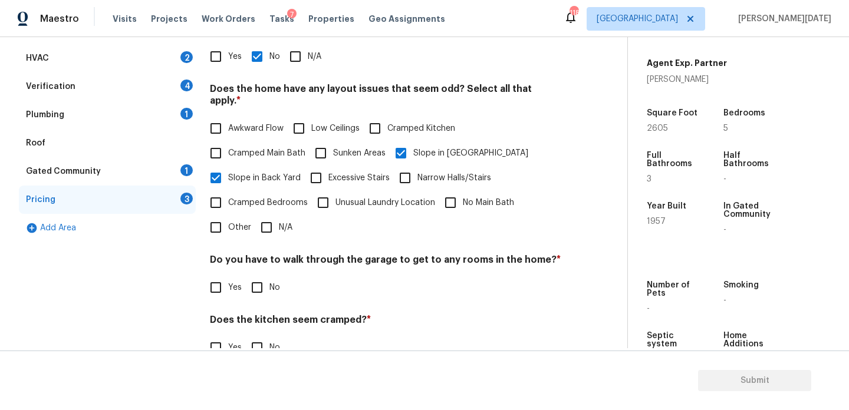
click at [332, 166] on label "Excessive Stairs" at bounding box center [347, 178] width 86 height 25
click at [328, 166] on input "Excessive Stairs" at bounding box center [316, 178] width 25 height 25
checkbox input "true"
click at [333, 147] on span "Sunken Areas" at bounding box center [359, 153] width 52 height 12
click at [333, 141] on input "Sunken Areas" at bounding box center [320, 153] width 25 height 25
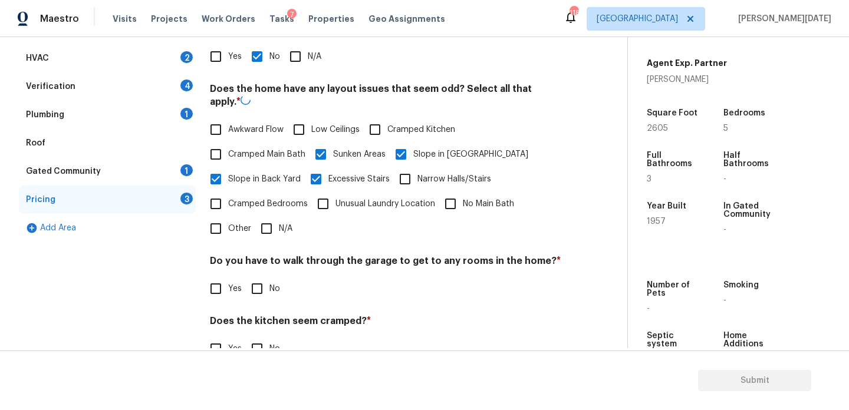
click at [330, 166] on input "Sunken Areas" at bounding box center [320, 154] width 25 height 25
checkbox input "false"
click at [330, 172] on span "Excessive Stairs" at bounding box center [358, 178] width 61 height 12
click at [328, 168] on input "Excessive Stairs" at bounding box center [316, 178] width 25 height 25
checkbox input "false"
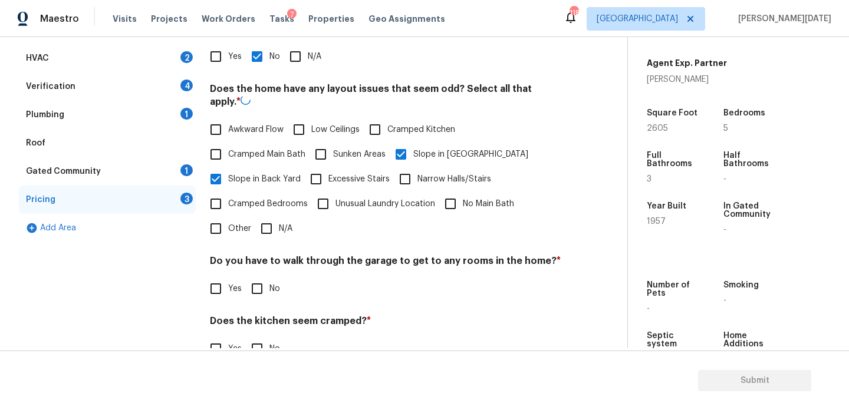
click at [333, 150] on label "Sunken Areas" at bounding box center [346, 154] width 77 height 25
click at [333, 150] on input "Sunken Areas" at bounding box center [320, 154] width 25 height 25
checkbox input "true"
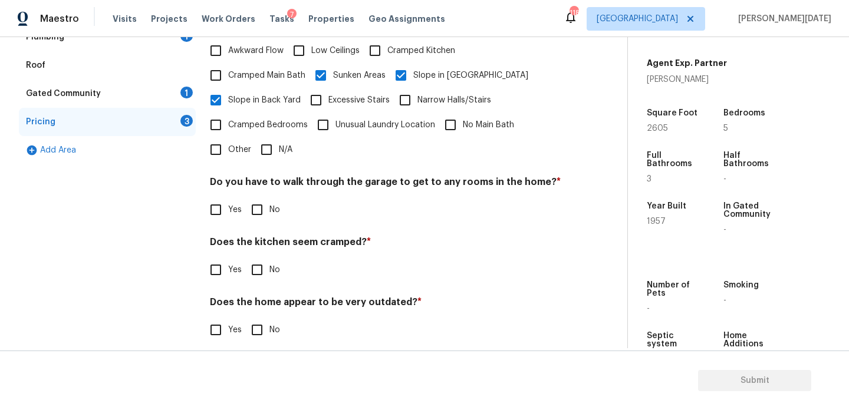
click at [262, 204] on input "No" at bounding box center [257, 209] width 25 height 25
checkbox input "true"
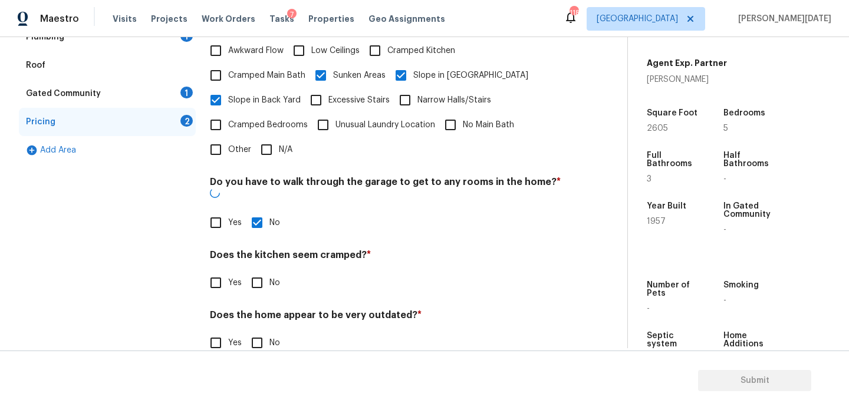
click at [263, 271] on input "No" at bounding box center [257, 283] width 25 height 25
checkbox input "true"
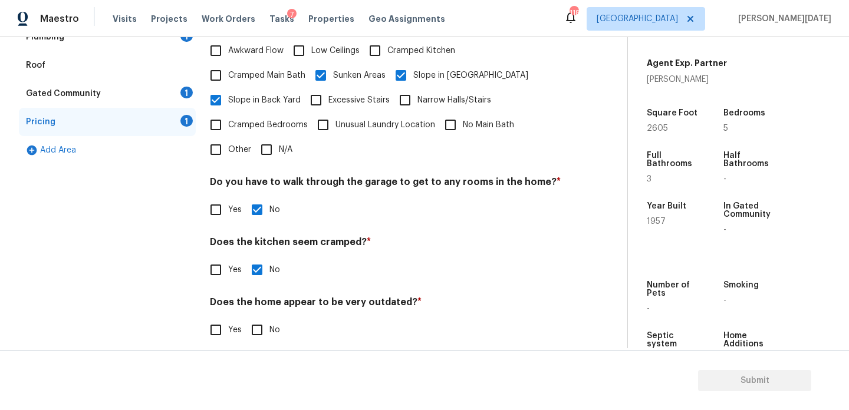
click at [259, 321] on input "No" at bounding box center [257, 330] width 25 height 25
checkbox input "true"
click at [653, 129] on span "2605" at bounding box center [657, 128] width 21 height 8
copy span "2605"
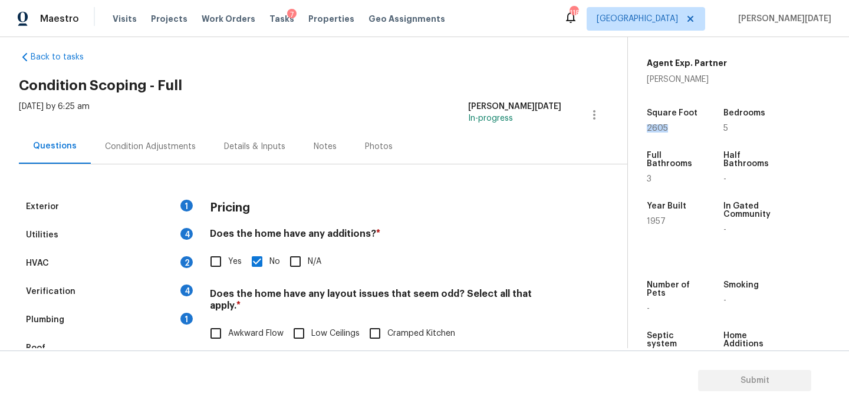
scroll to position [0, 0]
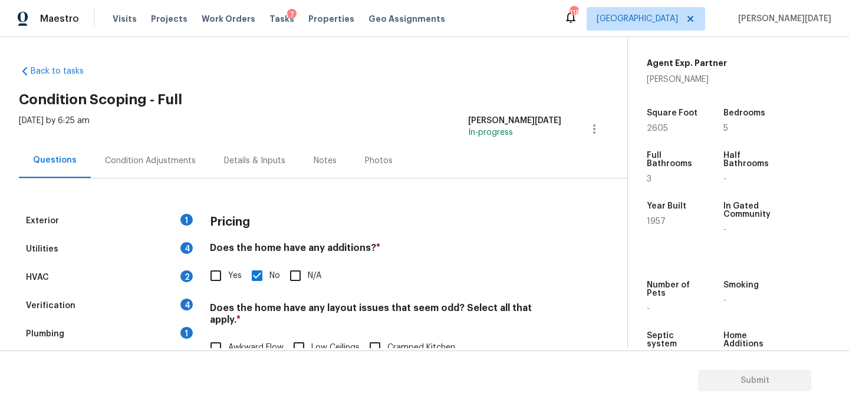
click at [166, 160] on div "Condition Adjustments" at bounding box center [150, 161] width 91 height 12
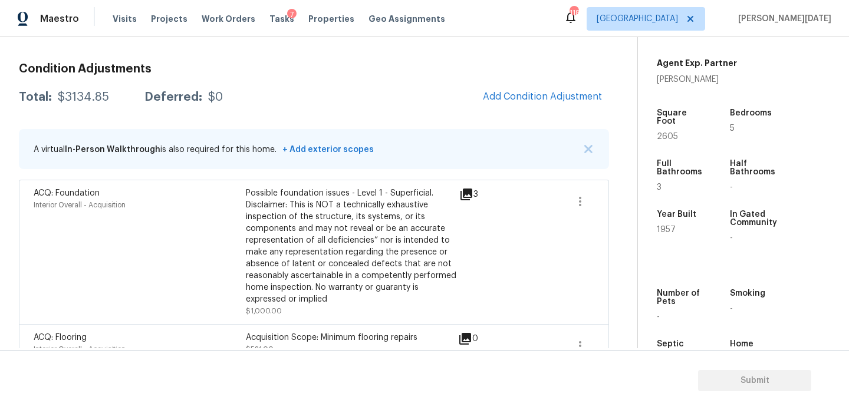
scroll to position [153, 0]
click at [536, 99] on span "Add Condition Adjustment" at bounding box center [542, 97] width 119 height 11
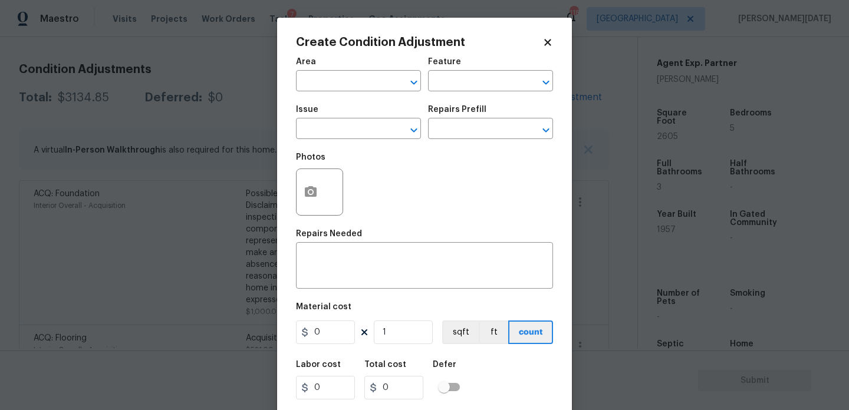
click at [206, 232] on body "Maestro Visits Projects Work Orders Tasks 7 Properties Geo Assignments 118 Atla…" at bounding box center [424, 205] width 849 height 410
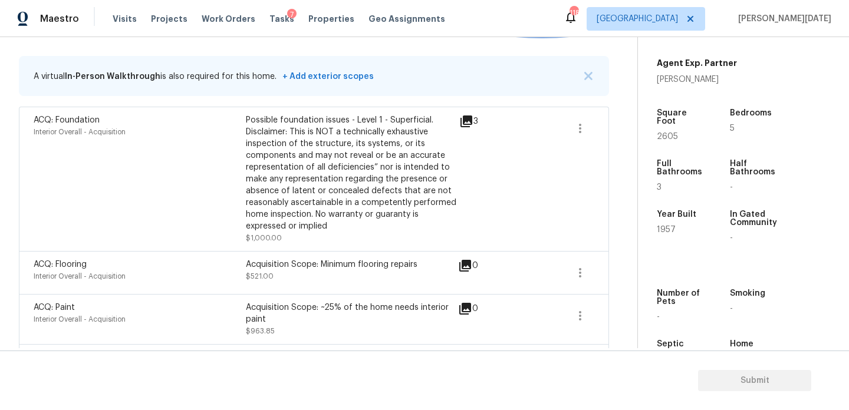
scroll to position [168, 0]
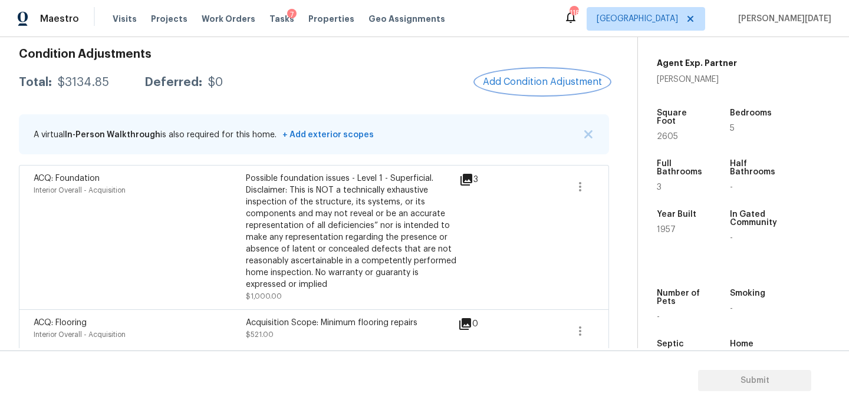
click at [539, 90] on button "Add Condition Adjustment" at bounding box center [542, 82] width 133 height 25
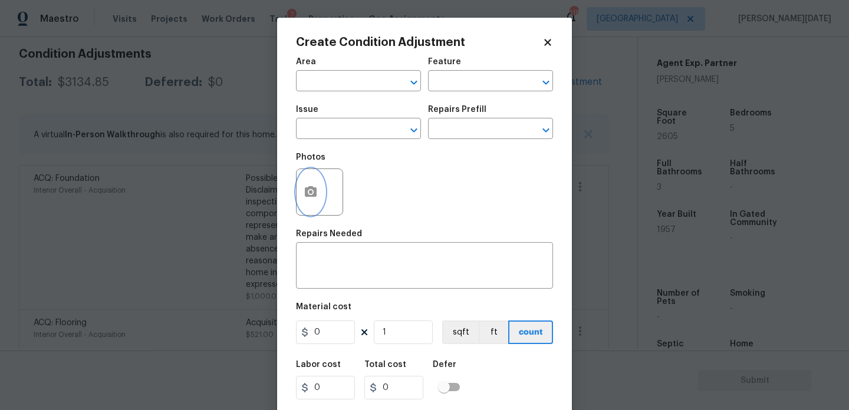
click at [315, 194] on icon "button" at bounding box center [311, 191] width 12 height 11
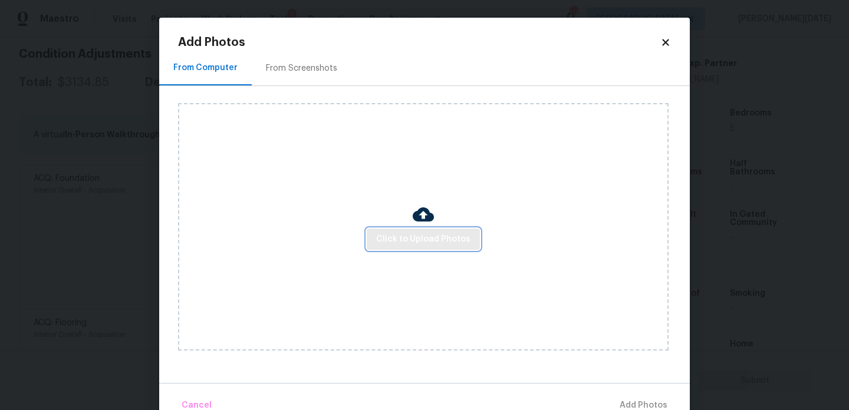
click at [407, 242] on span "Click to Upload Photos" at bounding box center [423, 239] width 94 height 15
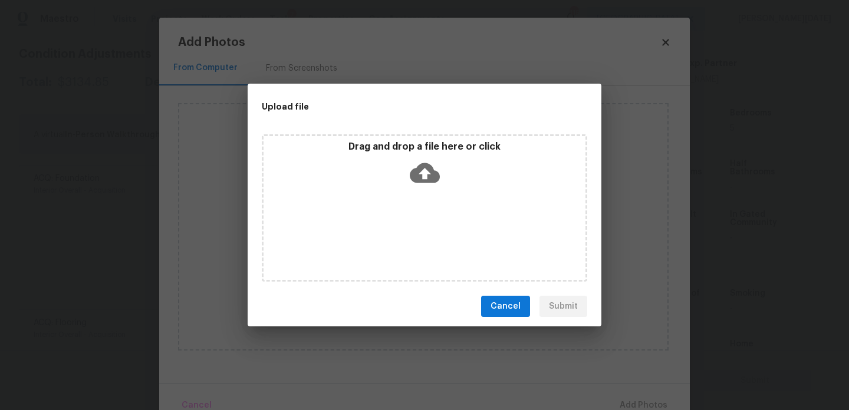
click at [407, 242] on div "Drag and drop a file here or click" at bounding box center [424, 207] width 325 height 147
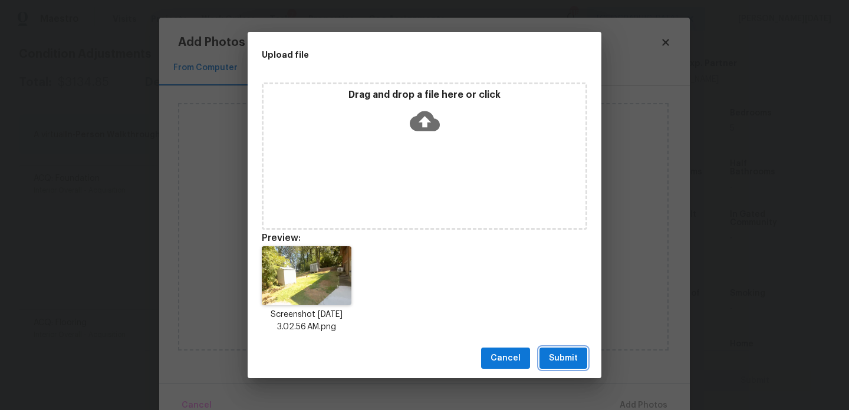
click at [546, 351] on button "Submit" at bounding box center [563, 359] width 48 height 22
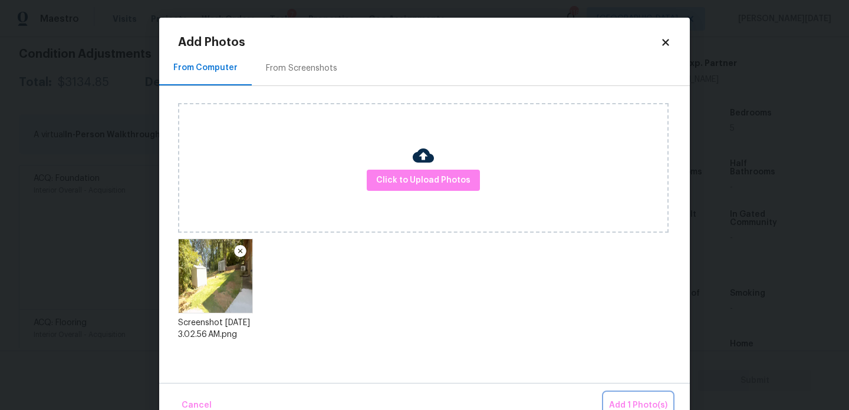
click at [612, 395] on button "Add 1 Photo(s)" at bounding box center [638, 405] width 68 height 25
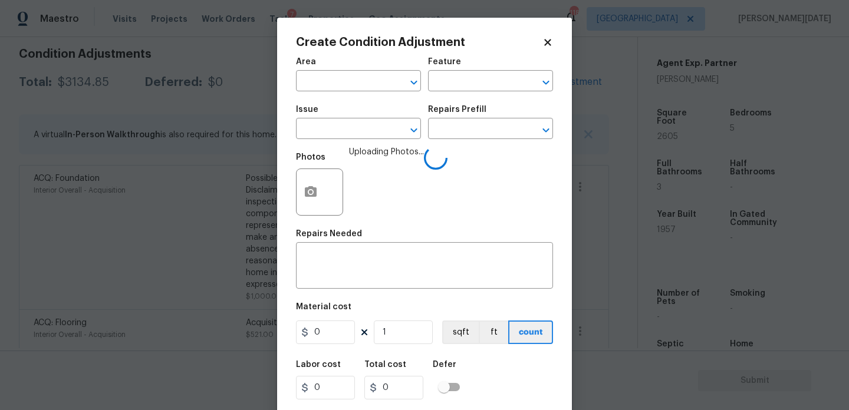
click at [342, 92] on span "Area ​" at bounding box center [358, 75] width 125 height 48
click at [317, 83] on input "text" at bounding box center [342, 82] width 92 height 18
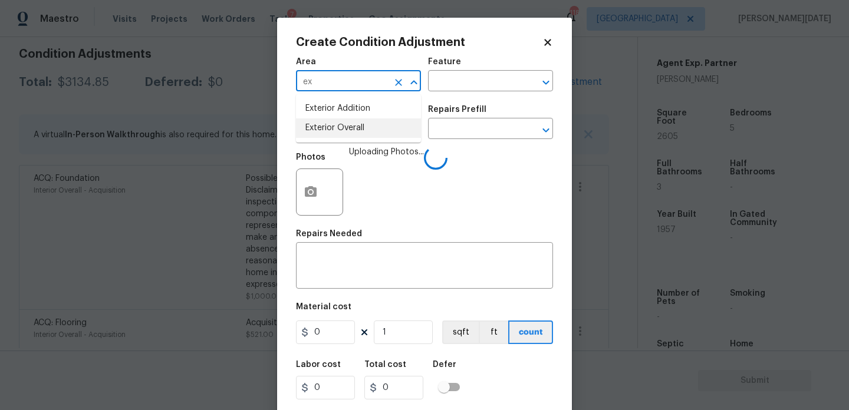
click at [332, 128] on li "Exterior Overall" at bounding box center [358, 127] width 125 height 19
type input "Exterior Overall"
click at [332, 128] on input "text" at bounding box center [342, 130] width 92 height 18
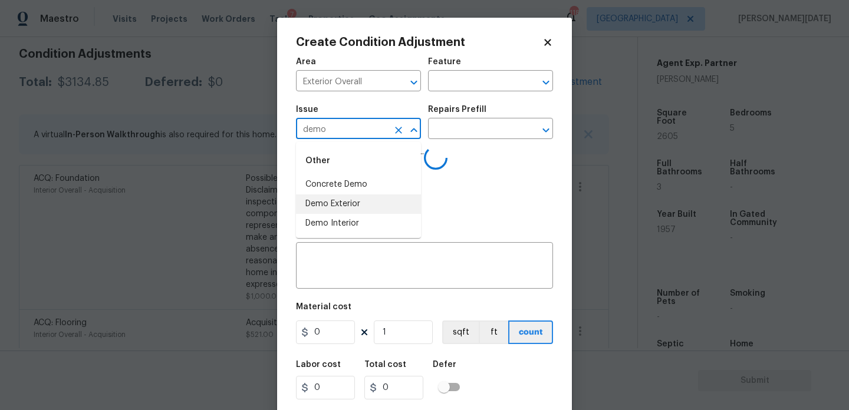
click at [344, 209] on li "Demo Exterior" at bounding box center [358, 204] width 125 height 19
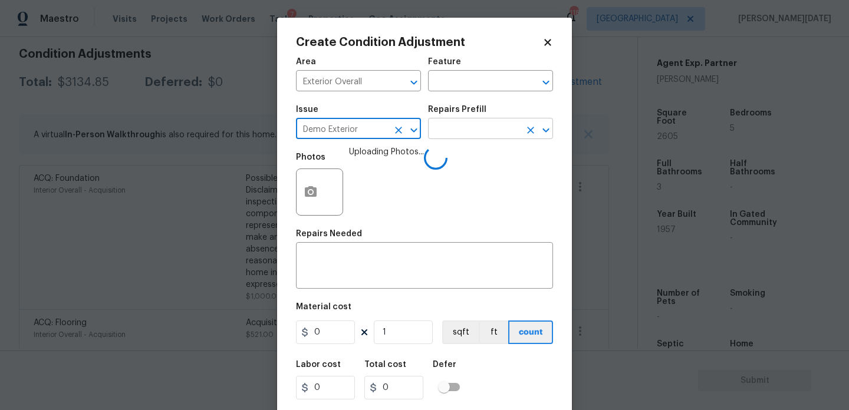
type input "Demo Exterior"
click at [480, 131] on input "text" at bounding box center [474, 130] width 92 height 18
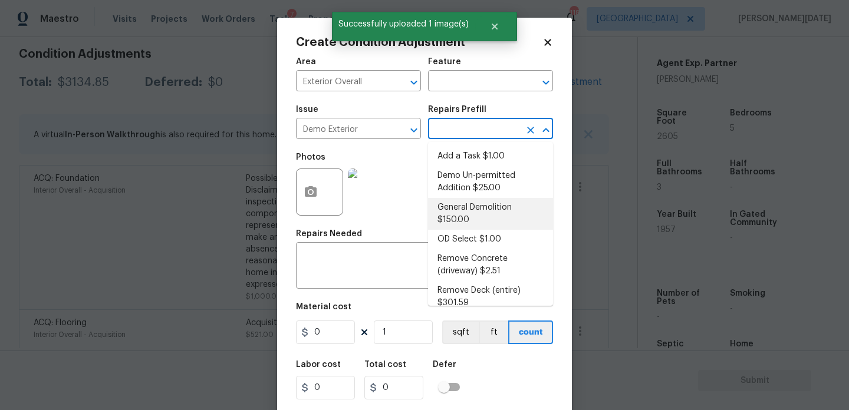
click at [483, 206] on li "General Demolition $150.00" at bounding box center [490, 214] width 125 height 32
type input "Demolition"
type textarea "Decks, sheds, above ground pools,"
type input "150"
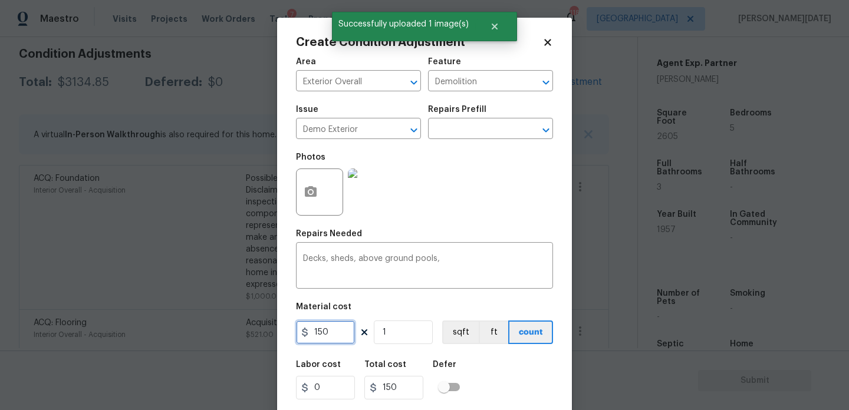
click at [342, 331] on input "150" at bounding box center [325, 333] width 59 height 24
type input "1500"
click at [461, 243] on div "Repairs Needed" at bounding box center [424, 237] width 257 height 15
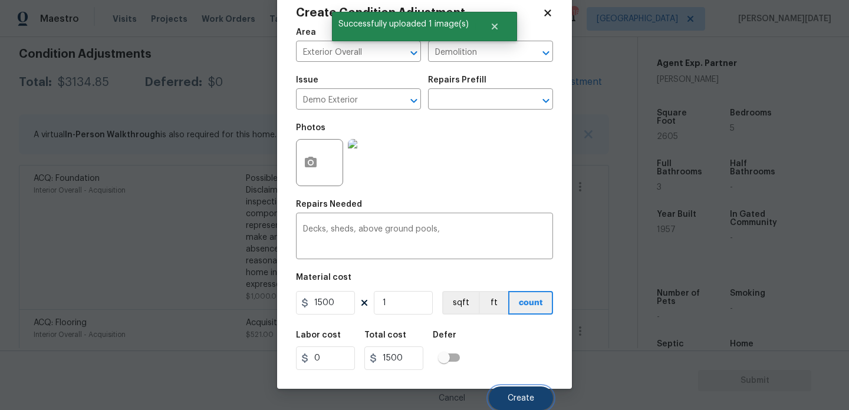
click at [512, 388] on button "Create" at bounding box center [521, 399] width 64 height 24
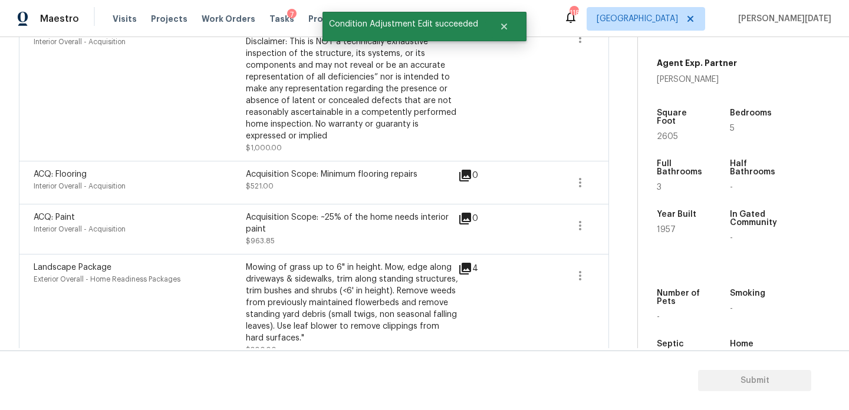
scroll to position [344, 0]
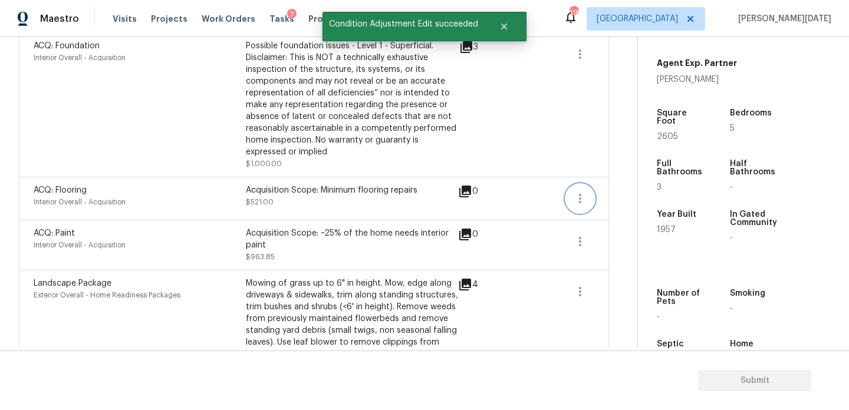
click at [578, 202] on icon "button" at bounding box center [580, 199] width 14 height 14
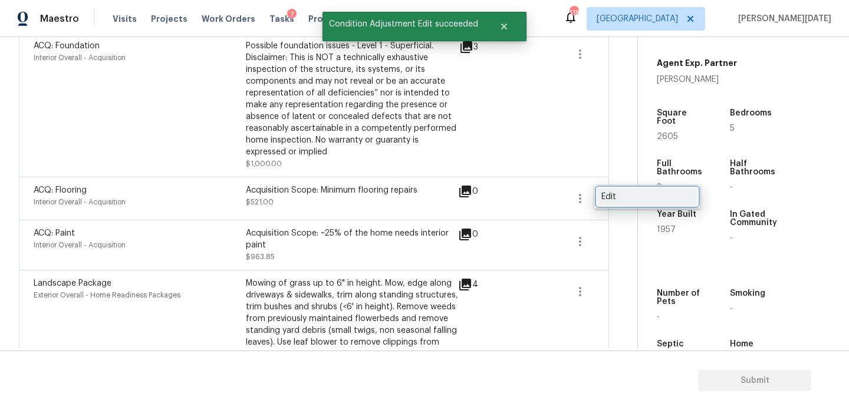
click at [610, 202] on div "Edit" at bounding box center [647, 197] width 92 height 12
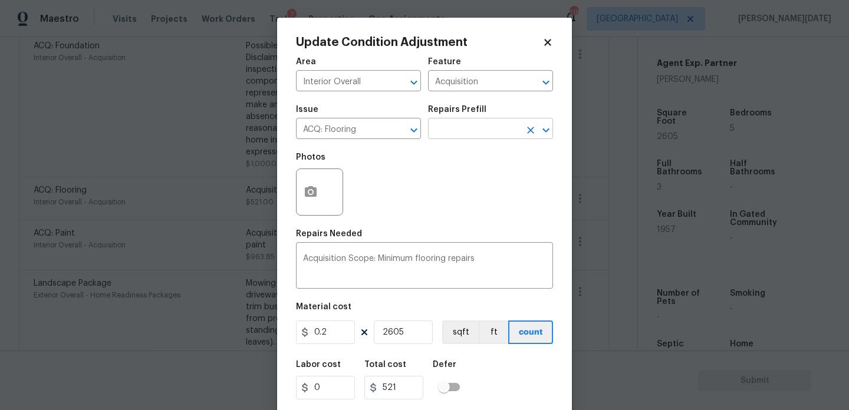
click at [460, 129] on input "text" at bounding box center [474, 130] width 92 height 18
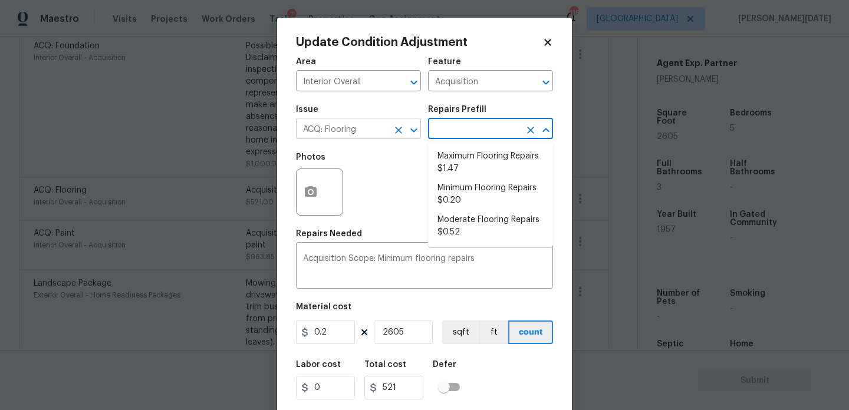
click at [403, 131] on icon "Clear" at bounding box center [399, 130] width 12 height 12
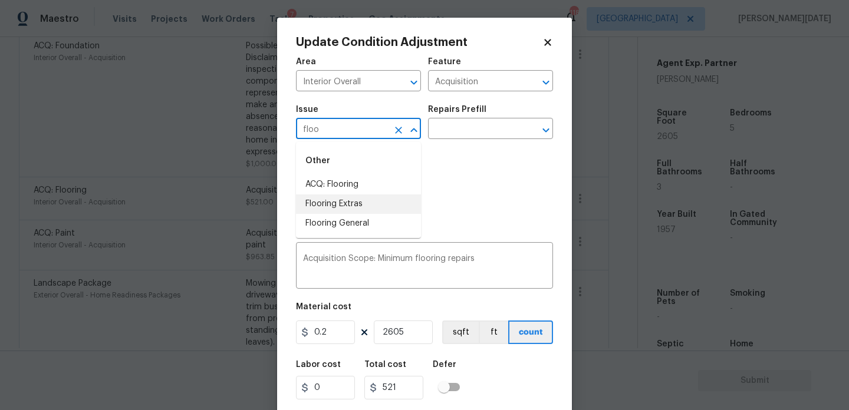
click at [378, 207] on li "Flooring Extras" at bounding box center [358, 204] width 125 height 19
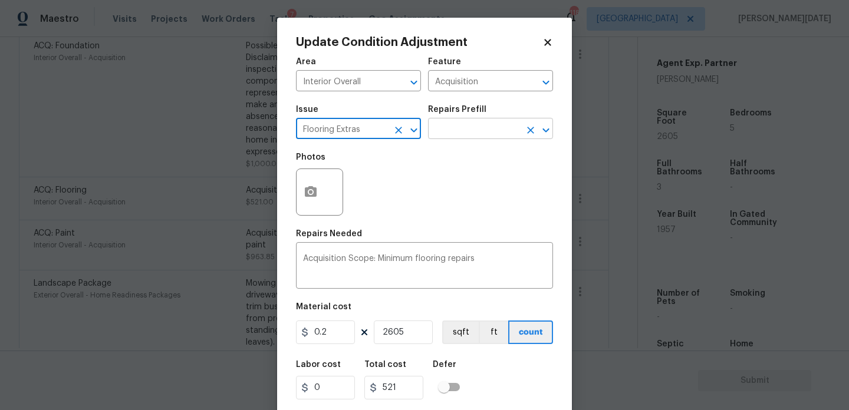
type input "Flooring Extras"
click at [471, 126] on input "text" at bounding box center [474, 130] width 92 height 18
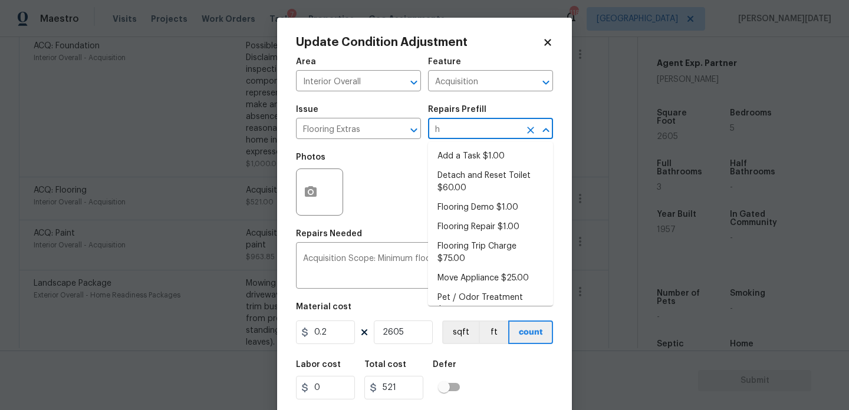
type input "ha"
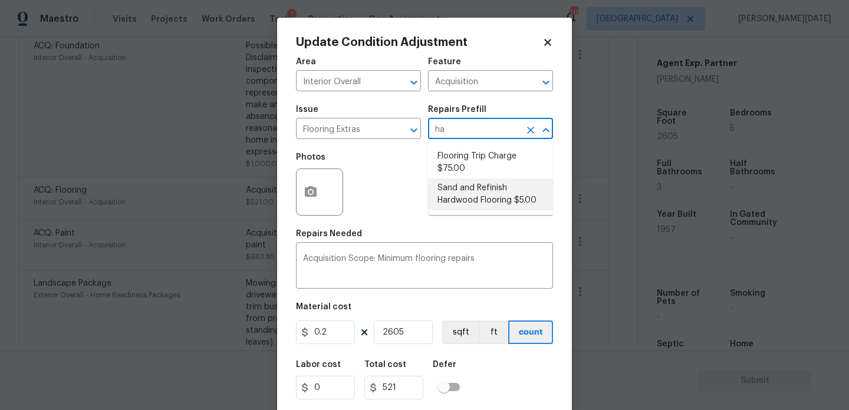
click at [478, 195] on li "Sand and Refinish Hardwood Flooring $5.00" at bounding box center [490, 195] width 125 height 32
type input "Overall Flooring"
type textarea "Sand and refinish the existing hardwood floors. PM to confirm color/sheen."
type input "5"
type input "13025"
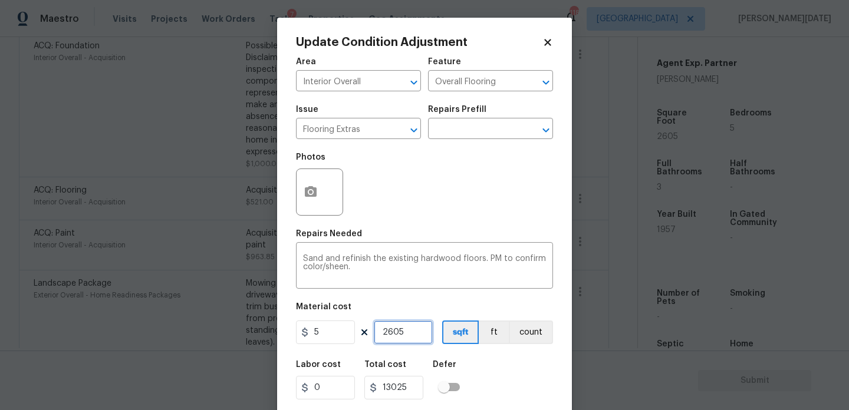
drag, startPoint x: 410, startPoint y: 331, endPoint x: 305, endPoint y: 331, distance: 104.3
click at [305, 331] on div "5 2605 sqft ft count" at bounding box center [424, 333] width 257 height 24
type input "0"
type input "1"
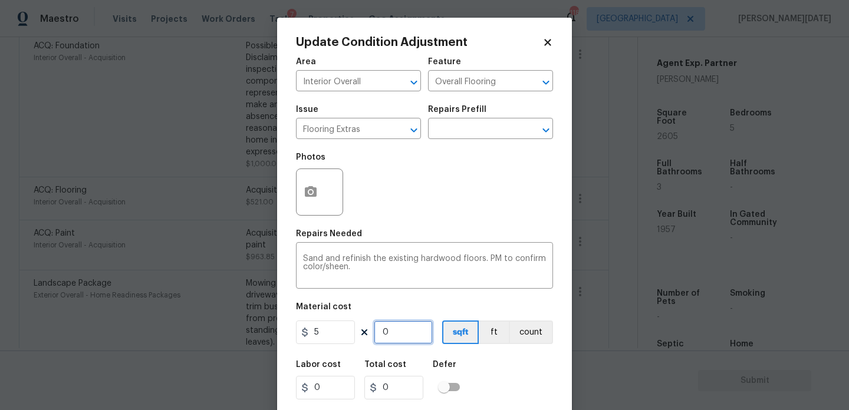
type input "5"
type input "15"
type input "75"
type input "150"
type input "750"
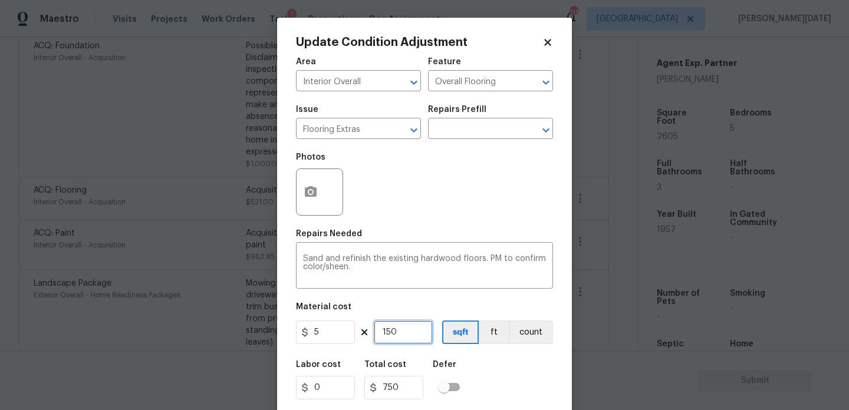
type input "1500"
type input "7500"
drag, startPoint x: 411, startPoint y: 336, endPoint x: 267, endPoint y: 336, distance: 144.4
click at [267, 336] on div "Update Condition Adjustment Area Interior Overall ​ Feature Overall Flooring ​ …" at bounding box center [424, 205] width 849 height 410
click at [401, 131] on icon "Clear" at bounding box center [399, 130] width 12 height 12
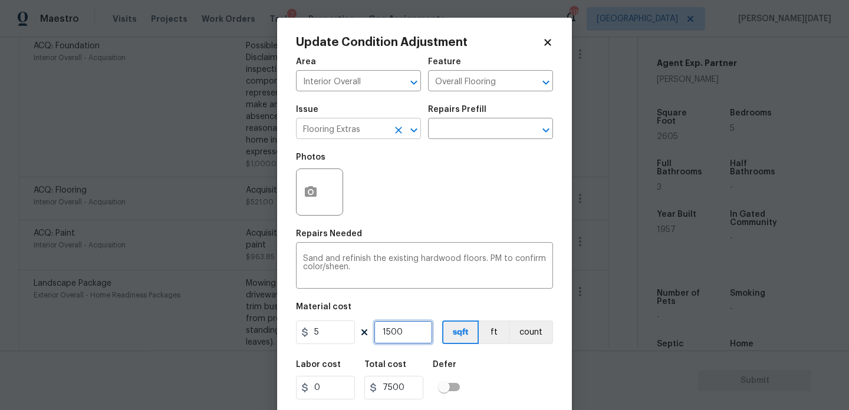
type input "1500"
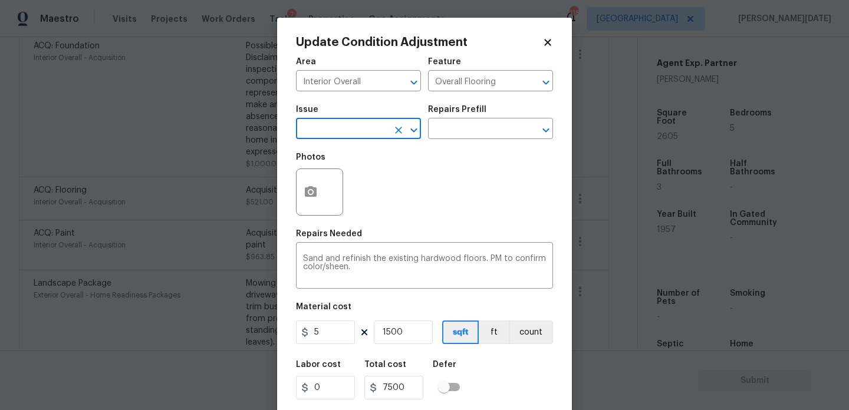
click at [379, 133] on input "text" at bounding box center [342, 130] width 92 height 18
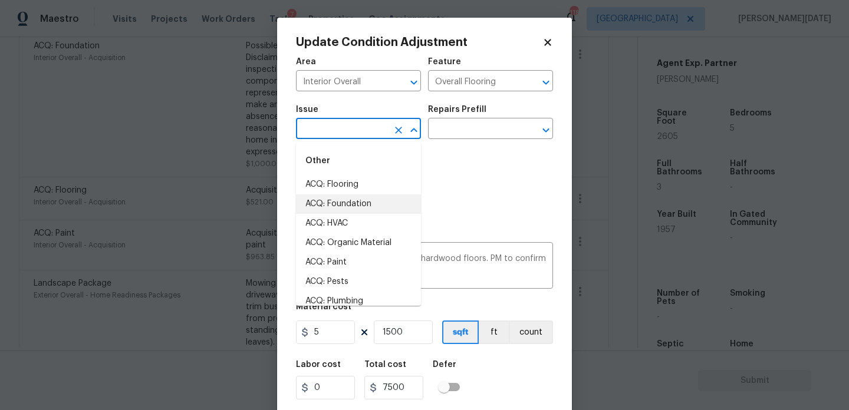
click at [457, 178] on div "Photos" at bounding box center [424, 184] width 257 height 77
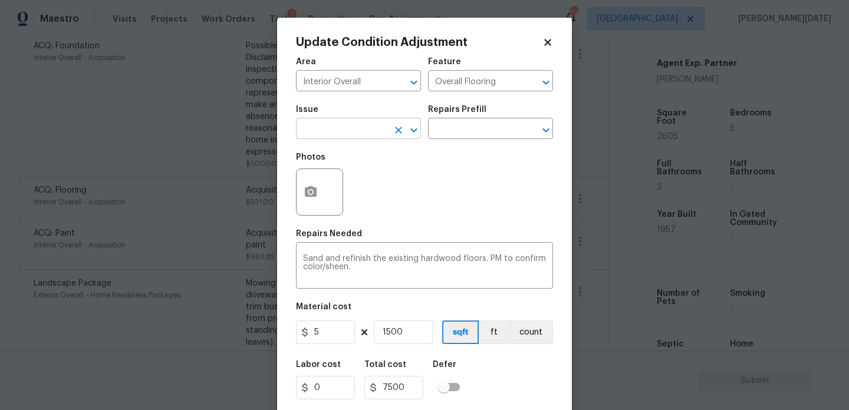
click at [327, 130] on input "text" at bounding box center [342, 130] width 92 height 18
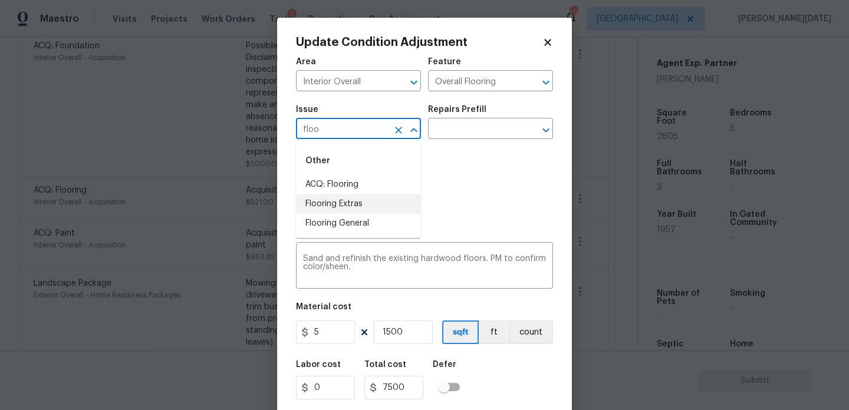
click at [350, 210] on li "Flooring Extras" at bounding box center [358, 204] width 125 height 19
type input "Flooring Extras"
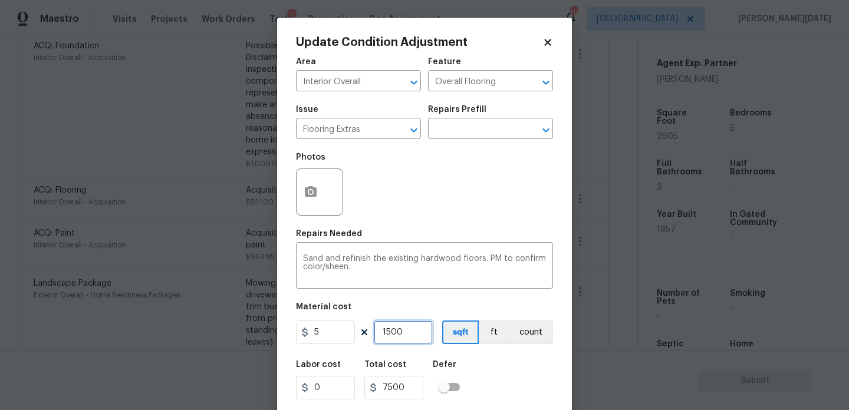
drag, startPoint x: 409, startPoint y: 332, endPoint x: 268, endPoint y: 332, distance: 141.5
click at [268, 332] on div "Update Condition Adjustment Area Interior Overall ​ Feature Overall Flooring ​ …" at bounding box center [424, 205] width 849 height 410
type input "0"
type input "1"
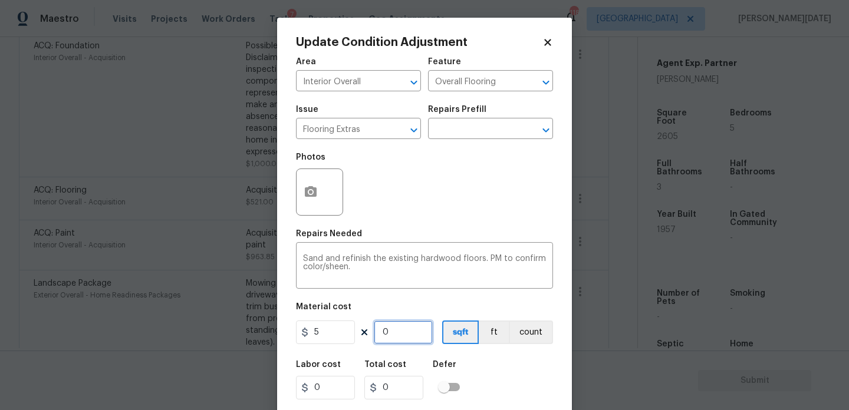
type input "5"
type input "10"
type input "50"
type input "100"
type input "500"
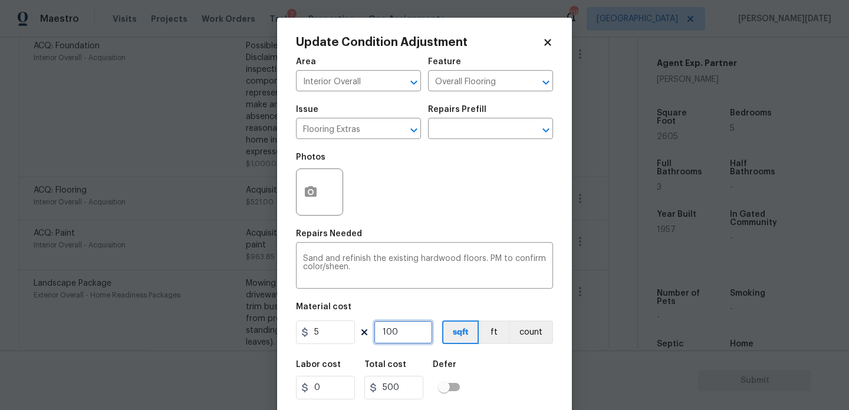
type input "1000"
type input "5000"
type input "1000"
click at [401, 209] on div "Photos" at bounding box center [424, 184] width 257 height 77
click at [312, 186] on icon "button" at bounding box center [311, 191] width 12 height 11
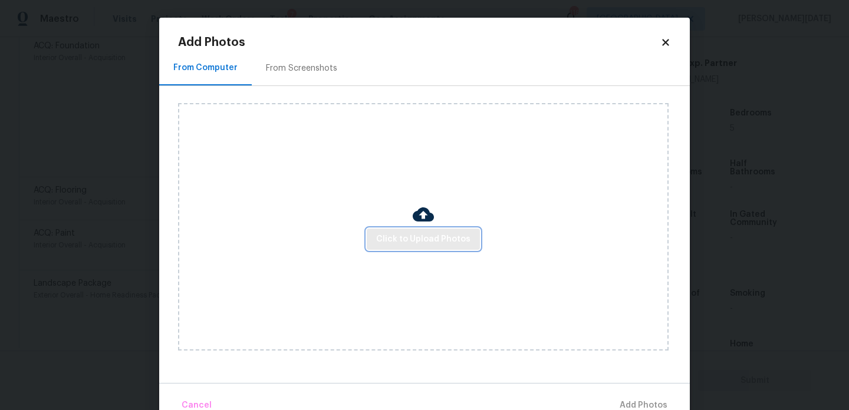
click at [453, 245] on span "Click to Upload Photos" at bounding box center [423, 239] width 94 height 15
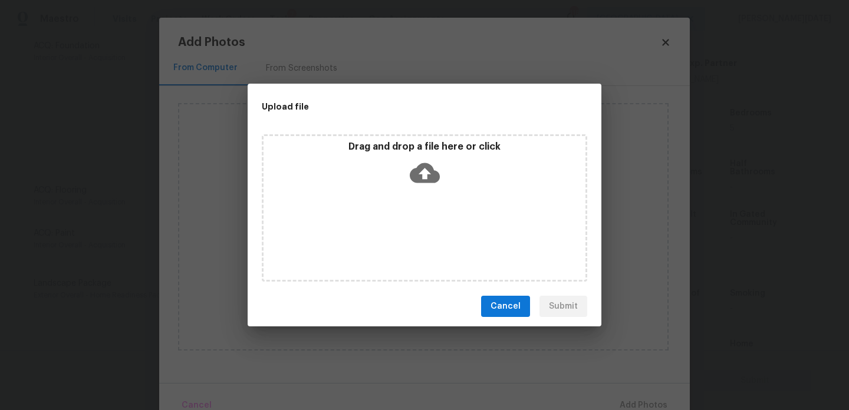
click at [453, 245] on div "Drag and drop a file here or click" at bounding box center [424, 207] width 325 height 147
